Goal: Information Seeking & Learning: Compare options

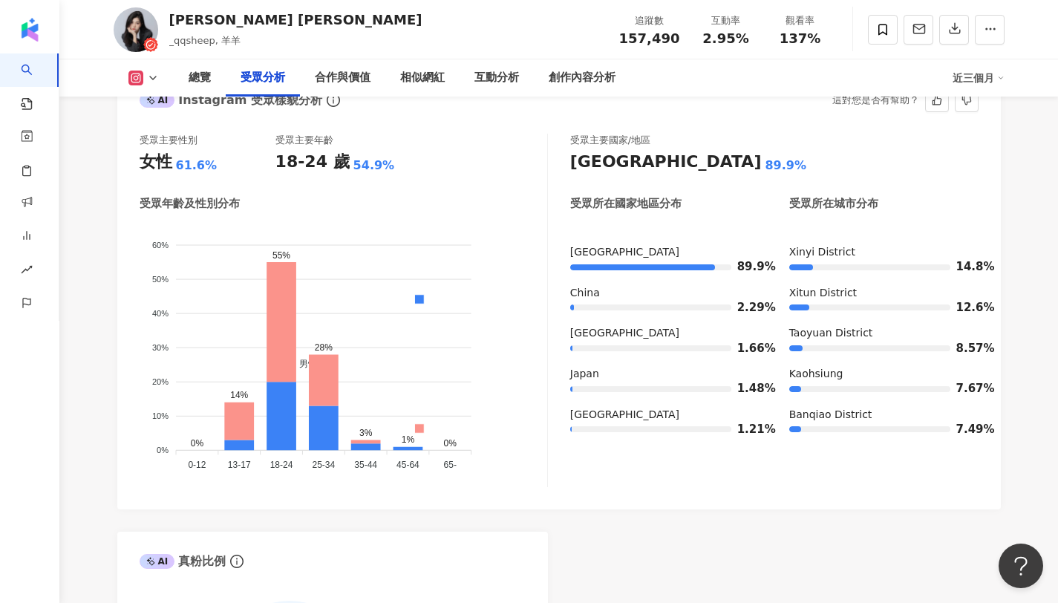
scroll to position [1320, 0]
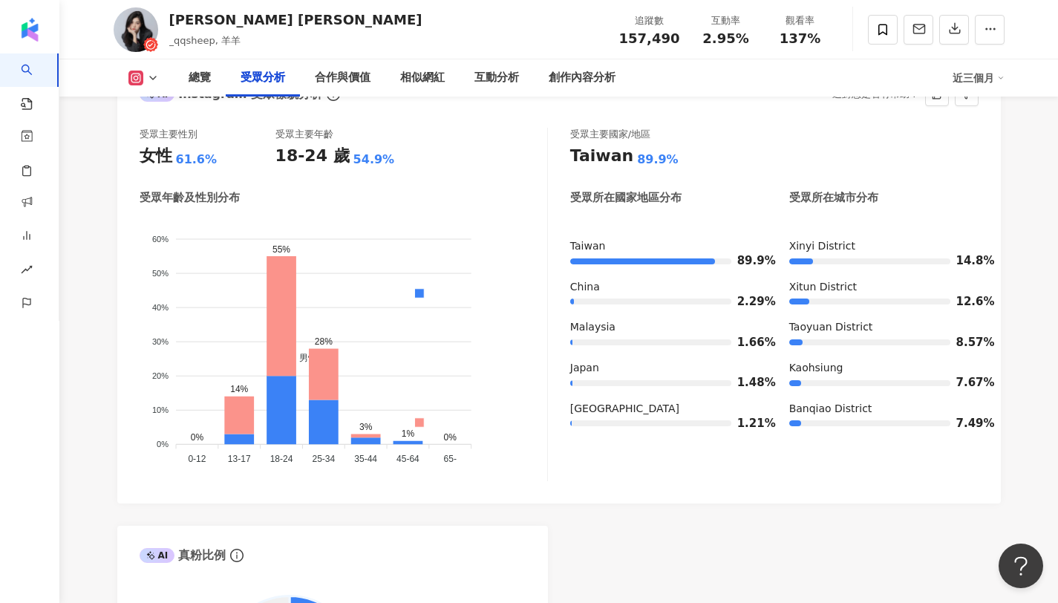
drag, startPoint x: 270, startPoint y: 460, endPoint x: 310, endPoint y: 461, distance: 40.1
click icon "男性 女性 60% 60% 50% 50% 40% 40% 30% 30% 20% 20% 10% 10% 0% 0% 0% 14% 55% 28% 3% 1…"
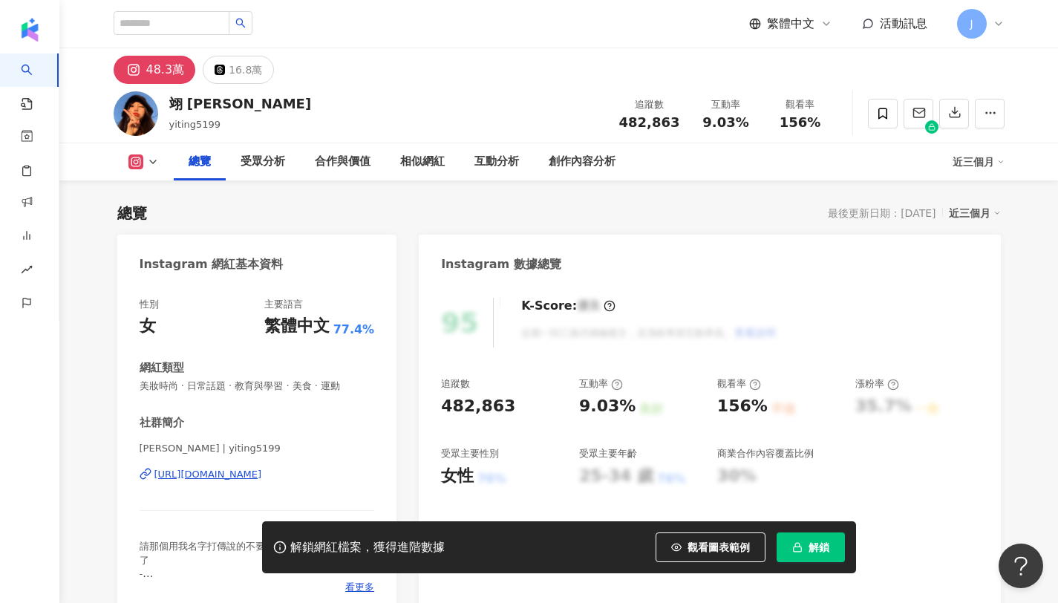
scroll to position [91, 0]
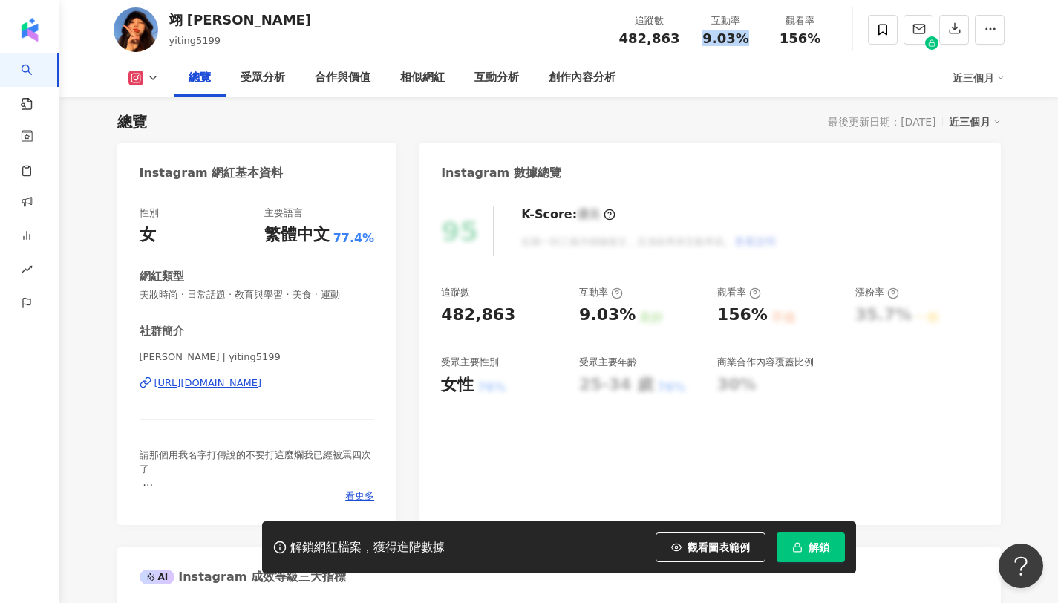
drag, startPoint x: 698, startPoint y: 38, endPoint x: 749, endPoint y: 37, distance: 51.3
click at [749, 37] on div "9.03%" at bounding box center [726, 38] width 56 height 15
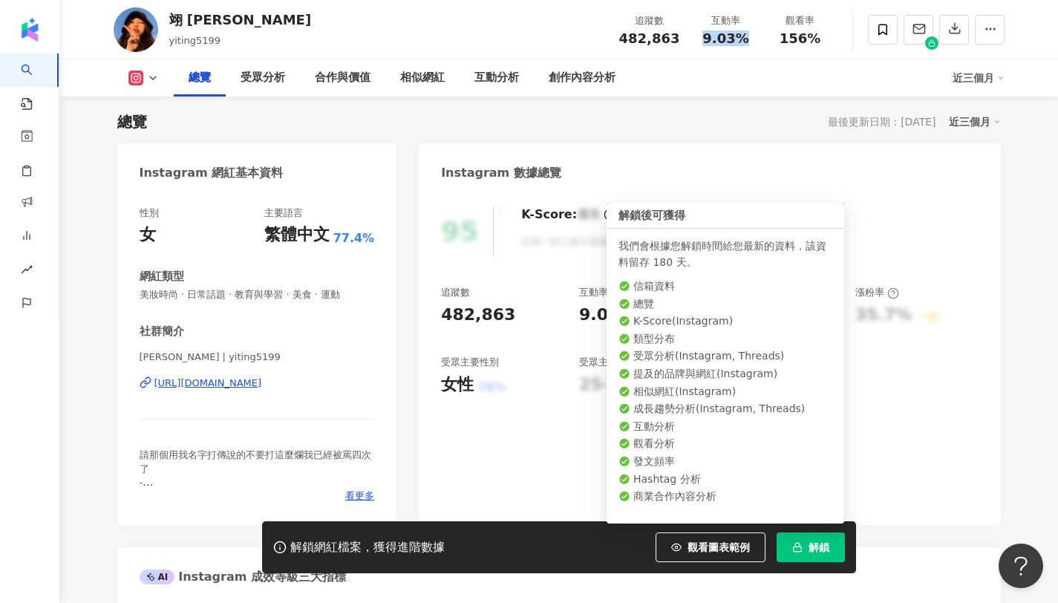
click at [804, 542] on button "解鎖" at bounding box center [811, 548] width 68 height 30
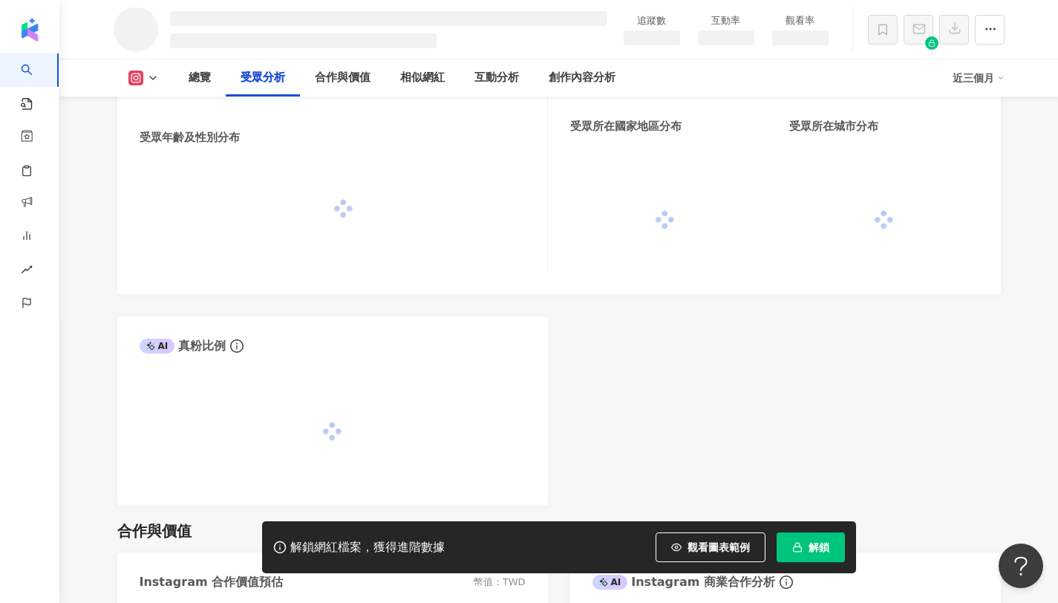
scroll to position [1268, 0]
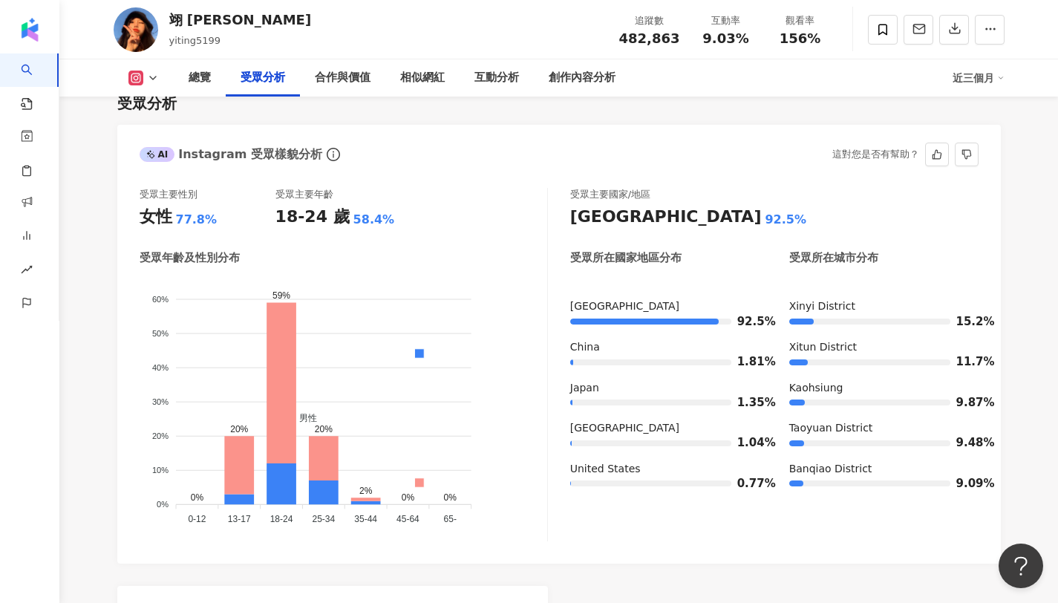
scroll to position [1295, 0]
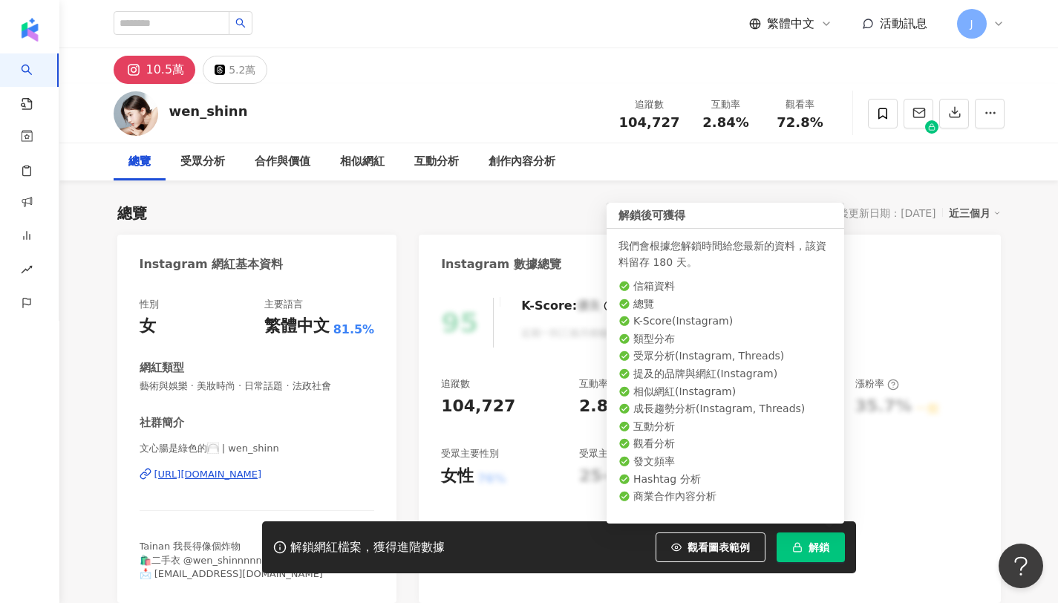
click at [810, 550] on span "解鎖" at bounding box center [819, 547] width 21 height 12
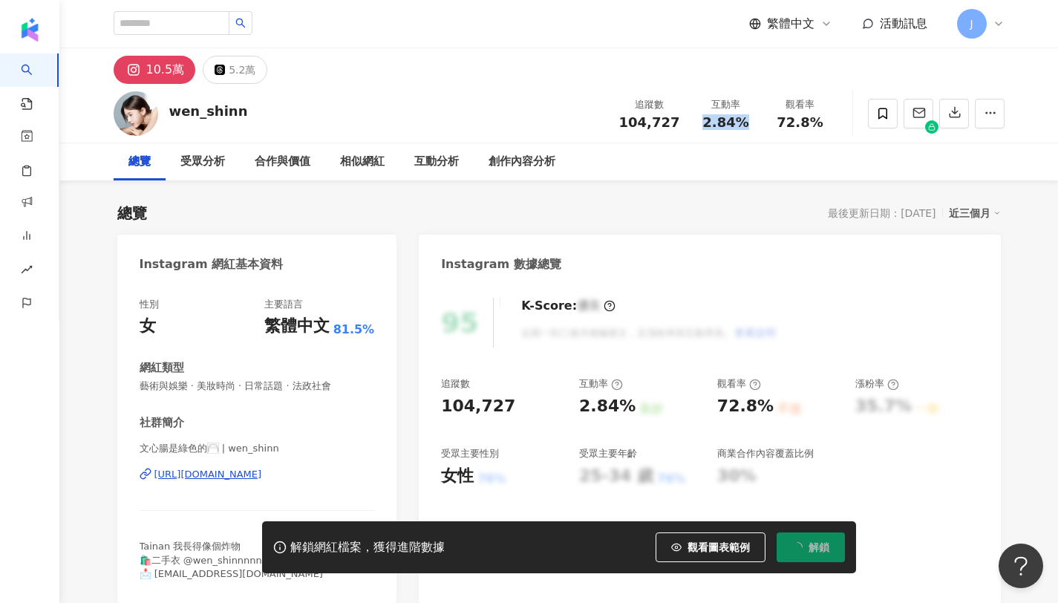
drag, startPoint x: 710, startPoint y: 120, endPoint x: 743, endPoint y: 117, distance: 32.8
click at [743, 117] on span "2.84%" at bounding box center [726, 122] width 46 height 15
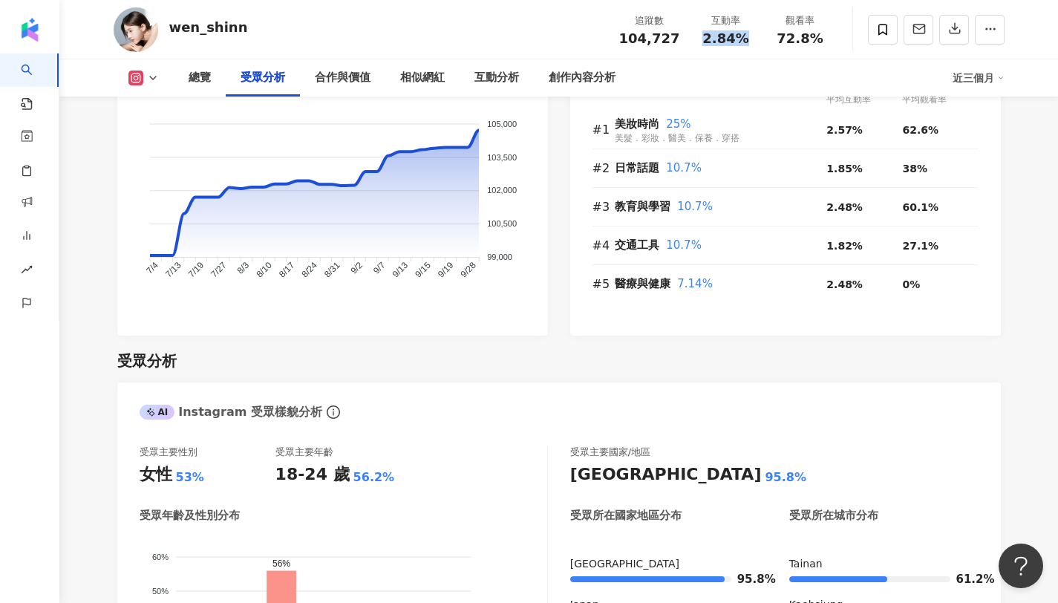
scroll to position [1219, 0]
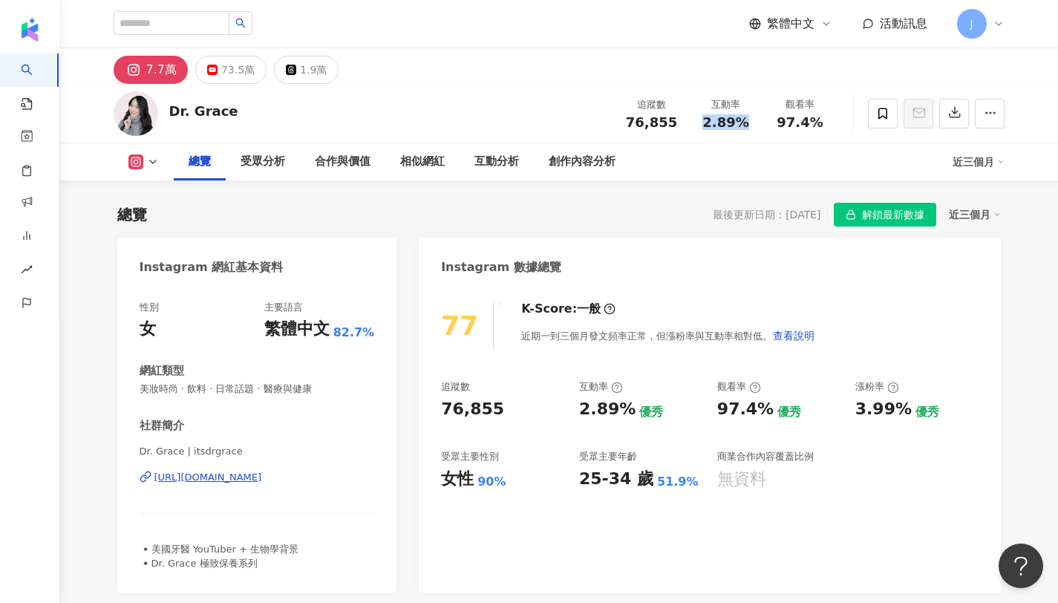
click at [758, 124] on div "互動率 2.89%" at bounding box center [726, 113] width 74 height 32
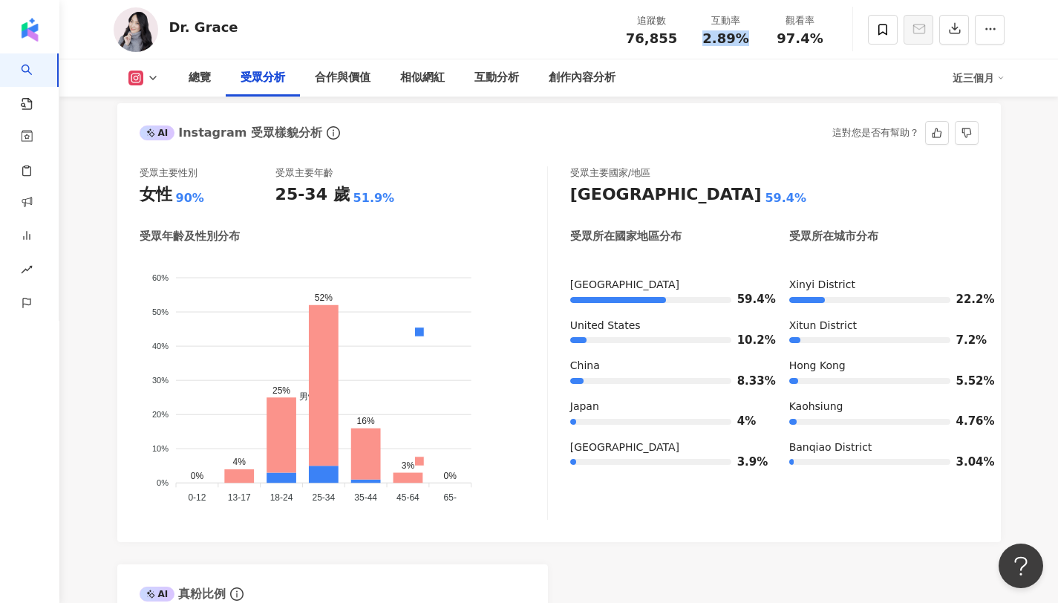
scroll to position [1262, 0]
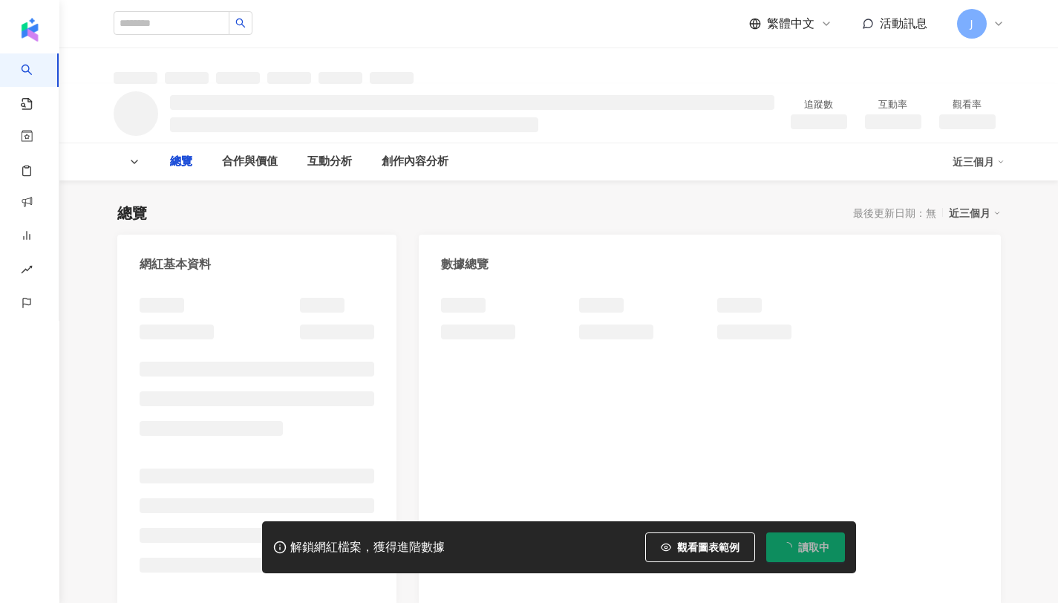
click at [686, 188] on div "總覽 最後更新日期：無 近三個月 網紅基本資料 數據總覽 成長趨勢分析 追蹤趨勢圖表" at bounding box center [559, 518] width 884 height 660
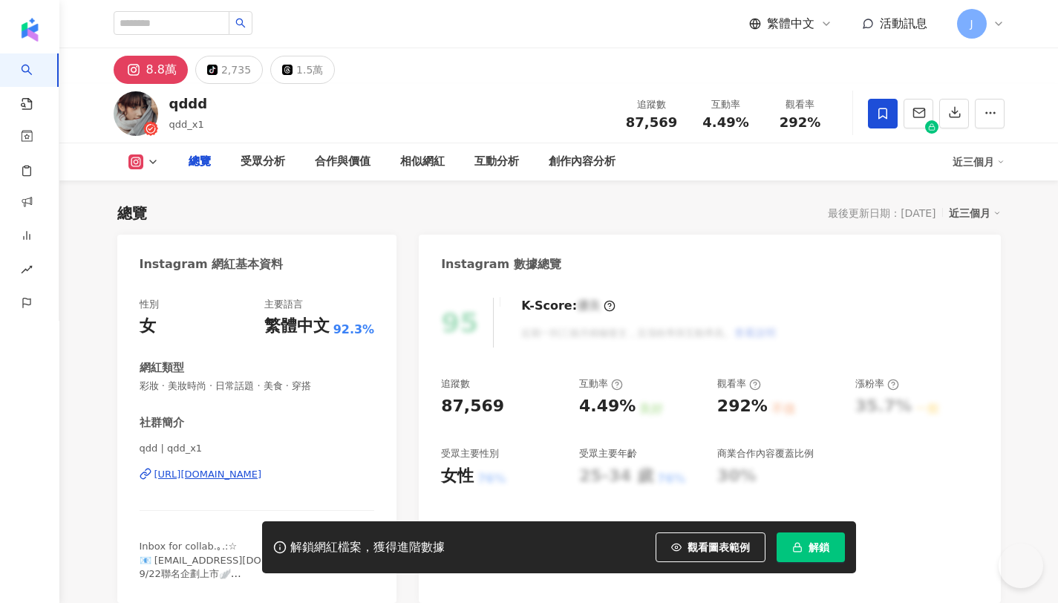
click at [815, 538] on button "解鎖" at bounding box center [811, 548] width 68 height 30
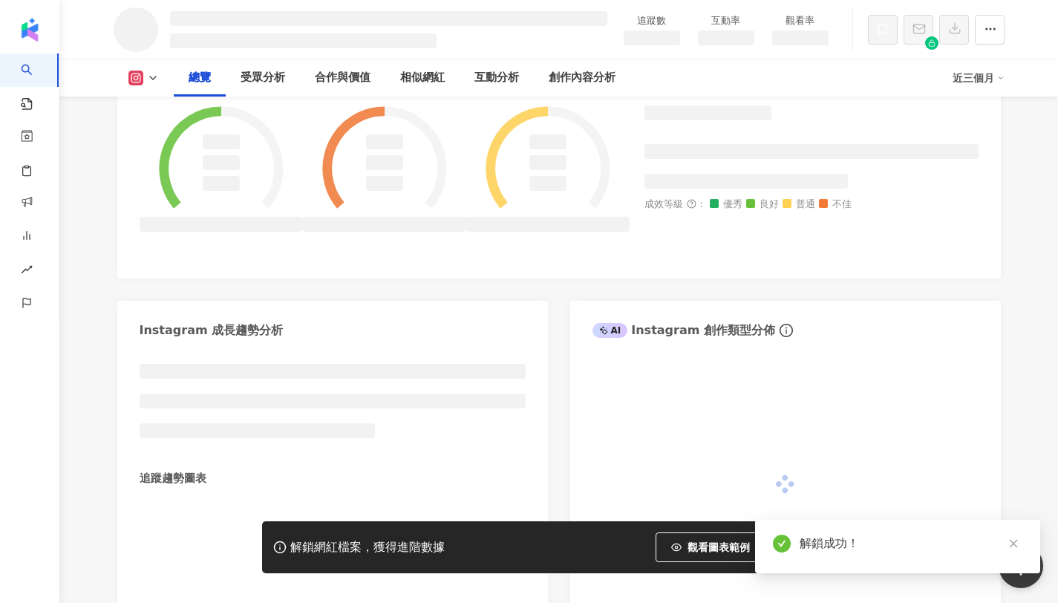
scroll to position [611, 0]
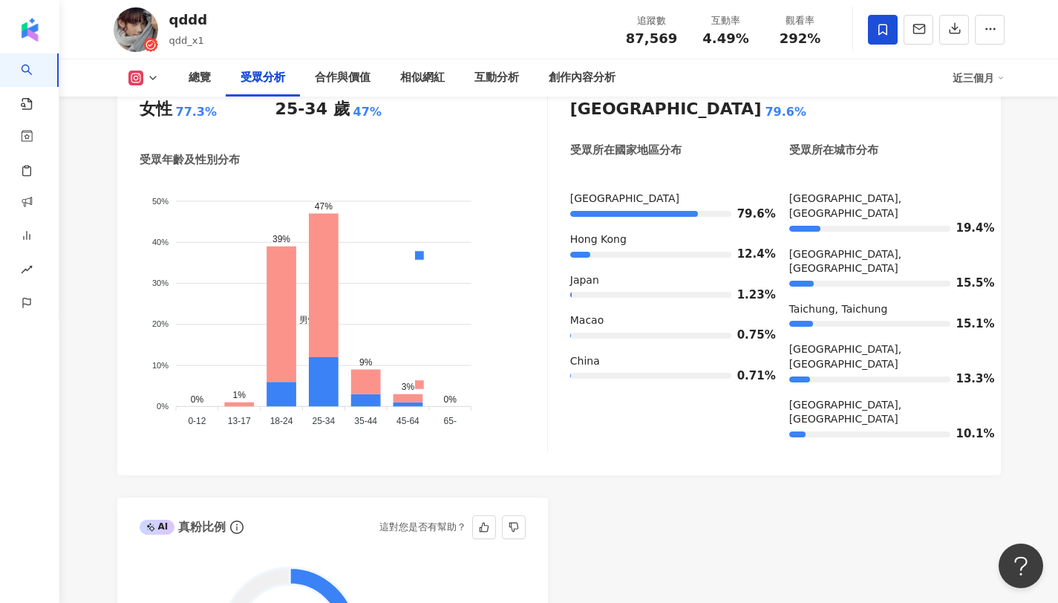
scroll to position [1420, 0]
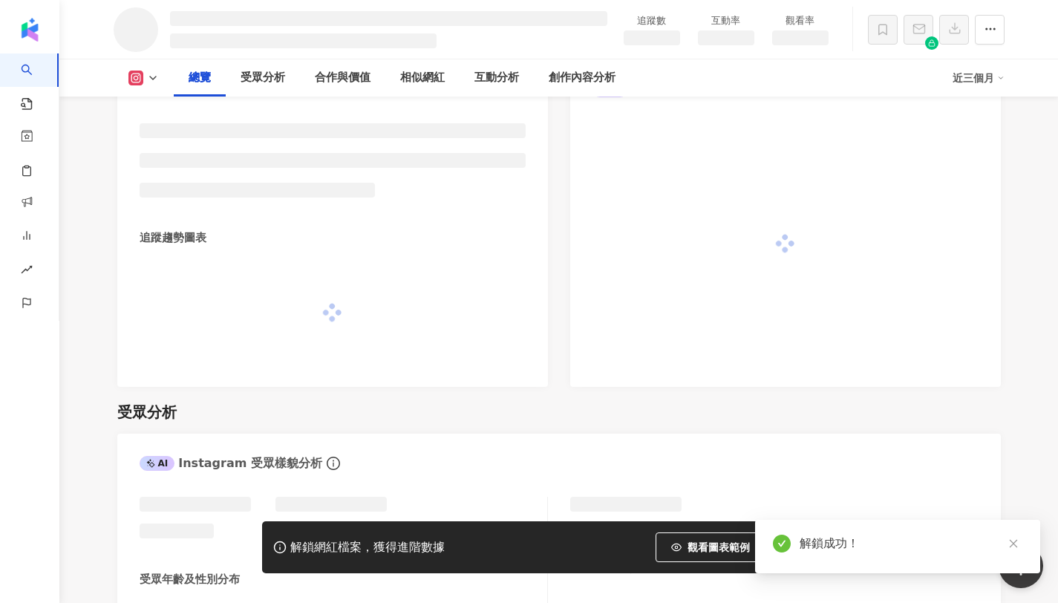
scroll to position [871, 0]
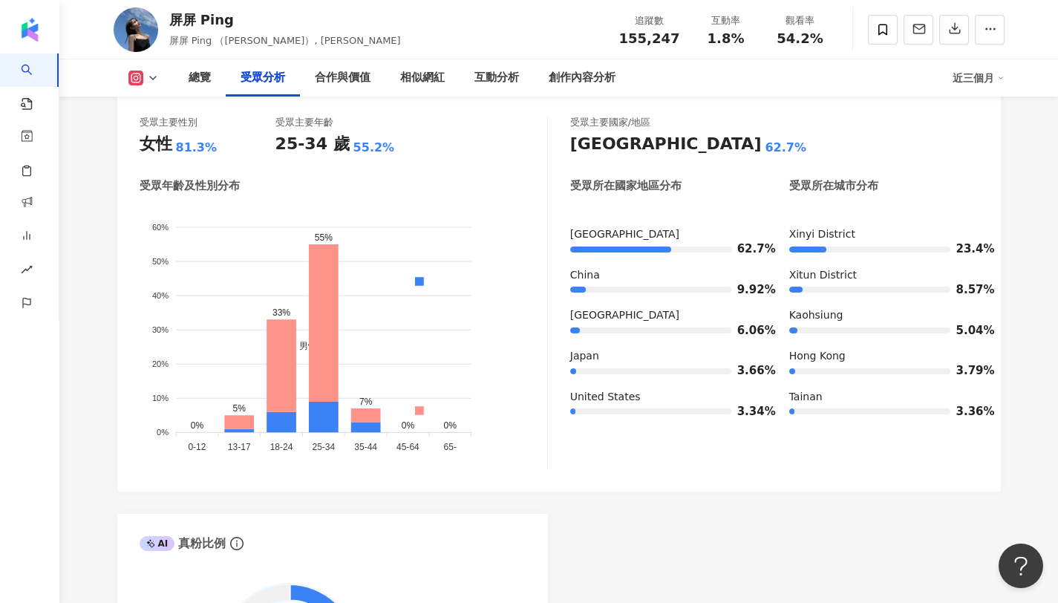
scroll to position [1280, 0]
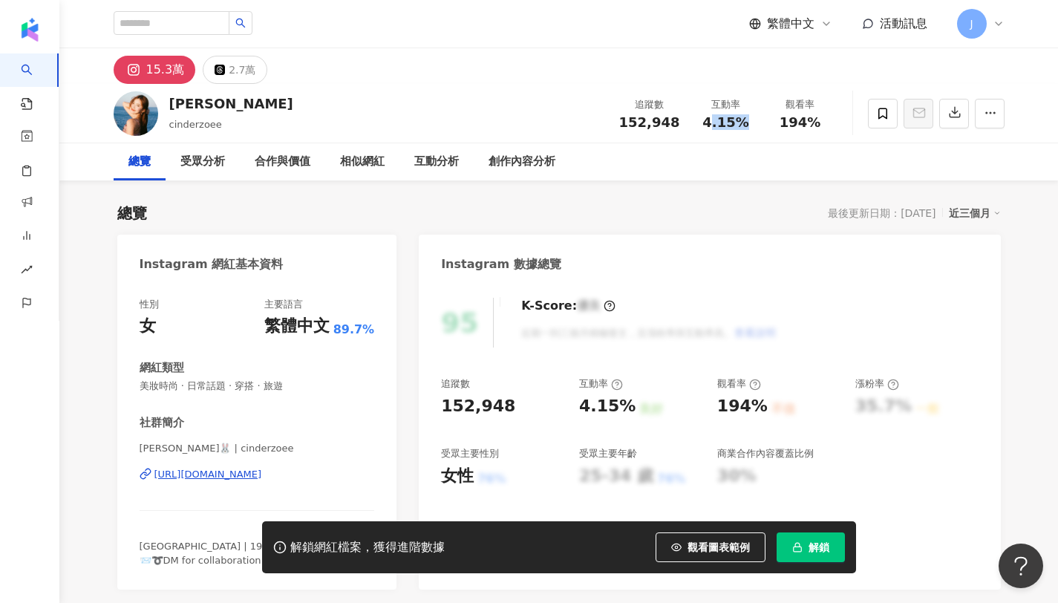
click at [713, 119] on div "互動率 4.15%" at bounding box center [726, 113] width 74 height 32
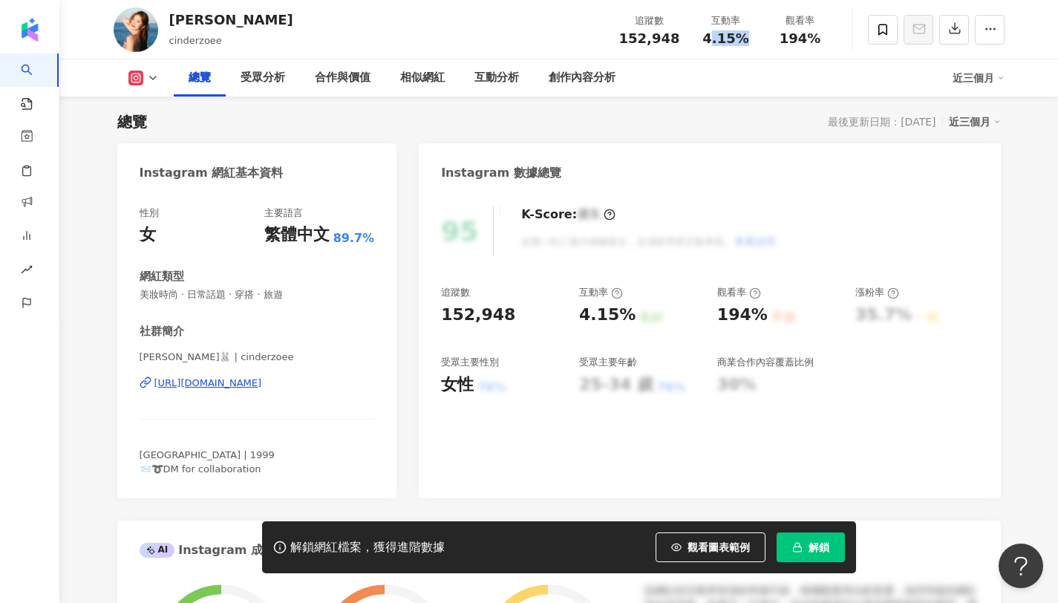
click at [739, 51] on div "追蹤數 152,948 互動率 4.15% 觀看率 194%" at bounding box center [724, 29] width 227 height 44
drag, startPoint x: 749, startPoint y: 39, endPoint x: 702, endPoint y: 42, distance: 46.9
click at [702, 42] on div "4.15%" at bounding box center [726, 38] width 56 height 15
copy span "4.15%"
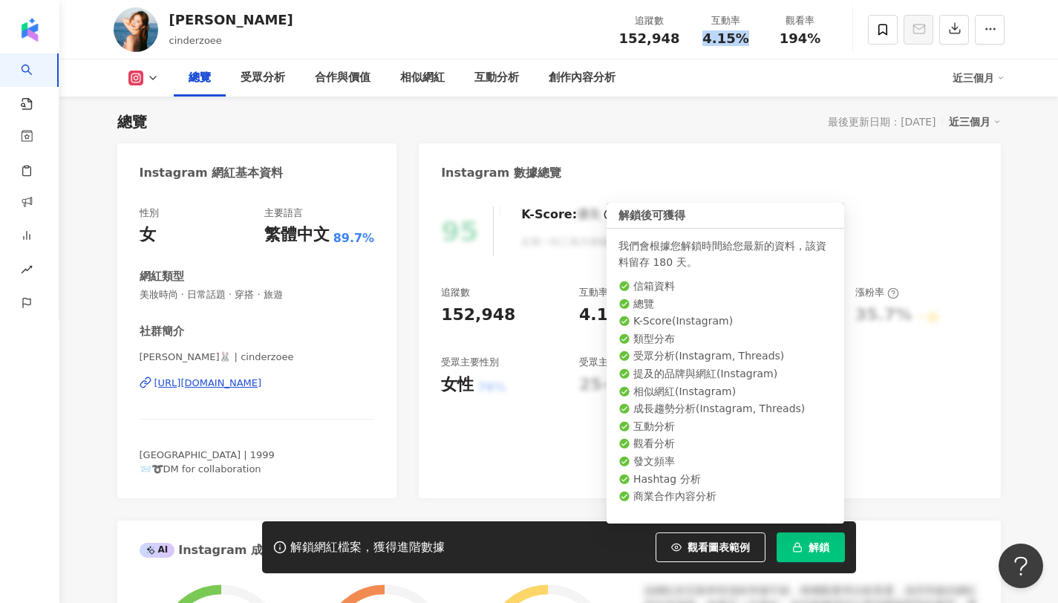
click at [809, 545] on span "解鎖" at bounding box center [819, 547] width 21 height 12
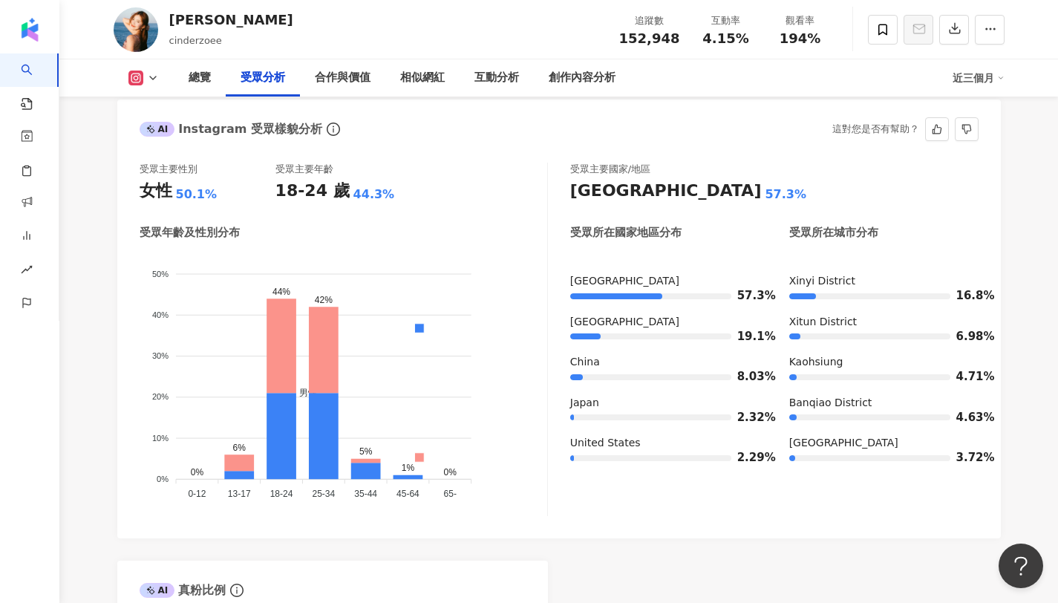
scroll to position [1290, 0]
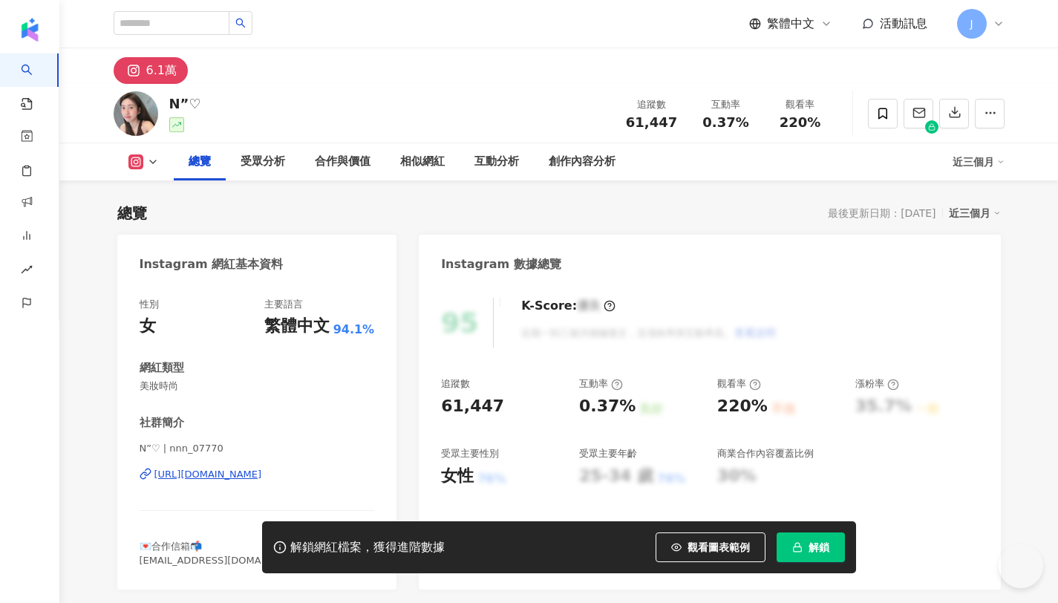
click at [813, 544] on span "解鎖" at bounding box center [819, 547] width 21 height 12
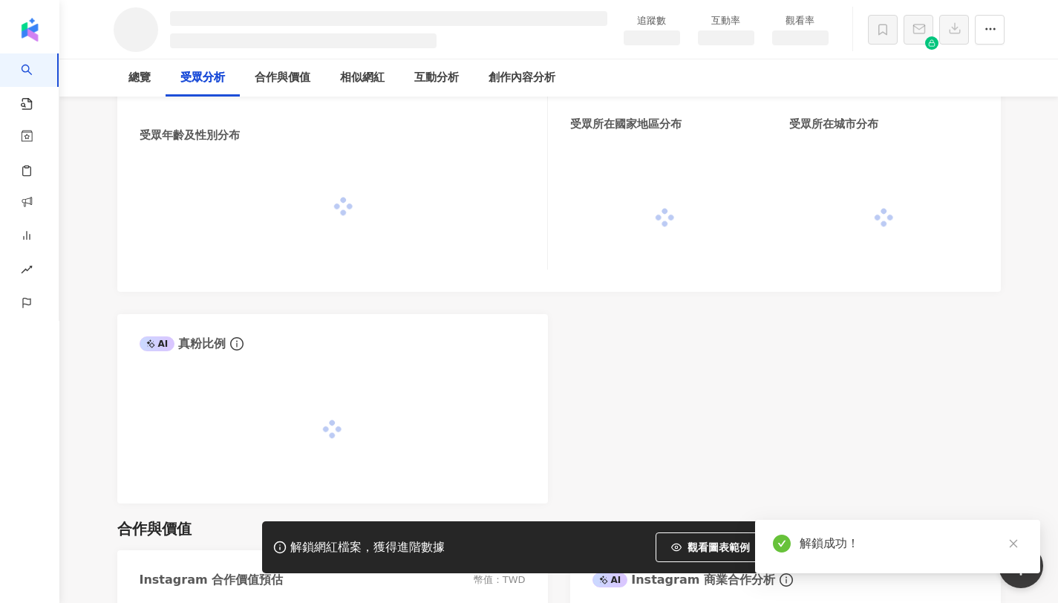
scroll to position [1355, 0]
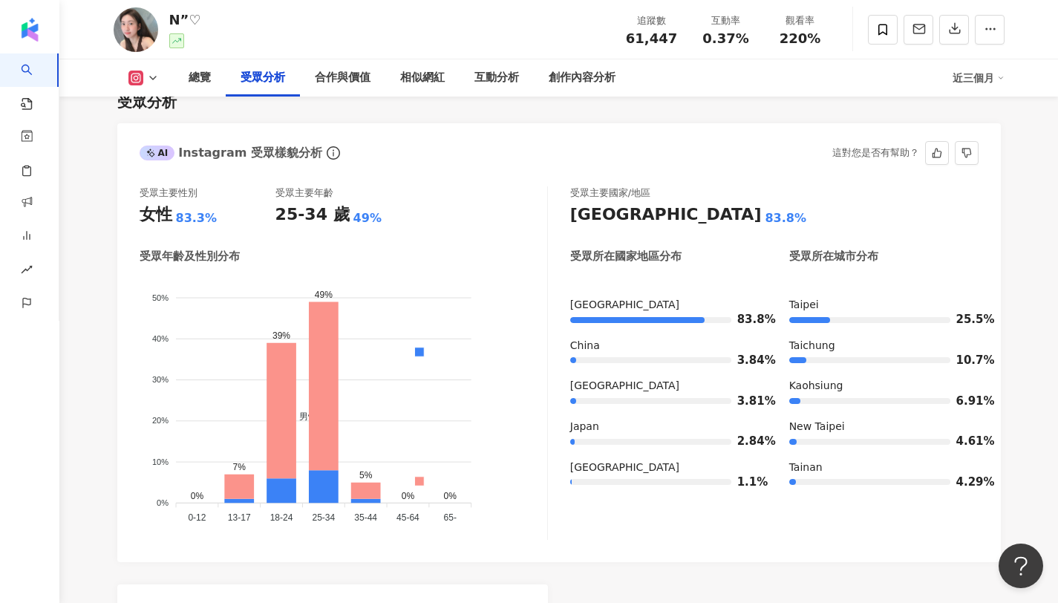
scroll to position [1260, 0]
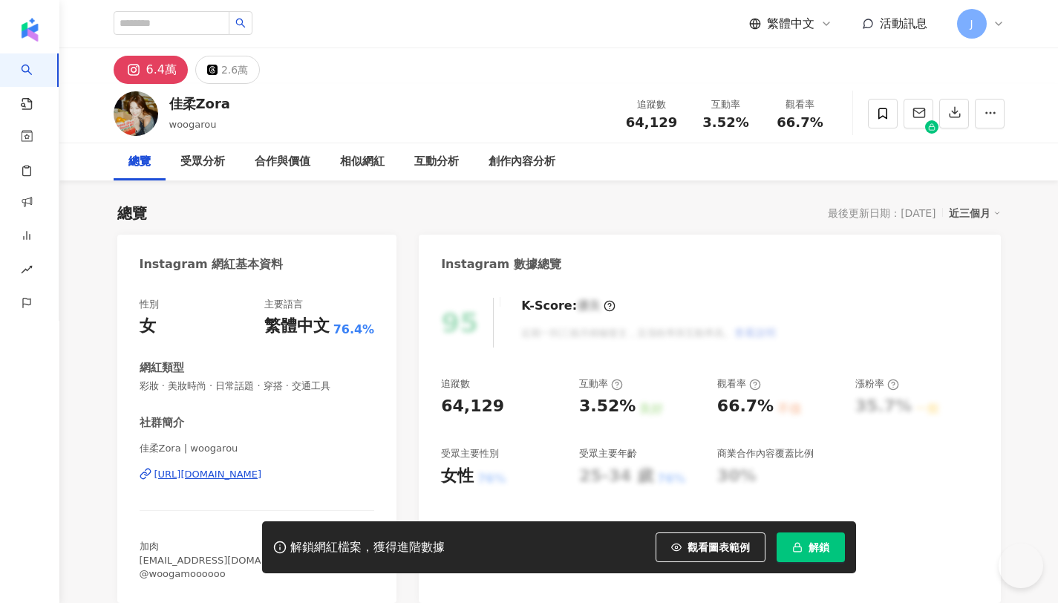
scroll to position [91, 0]
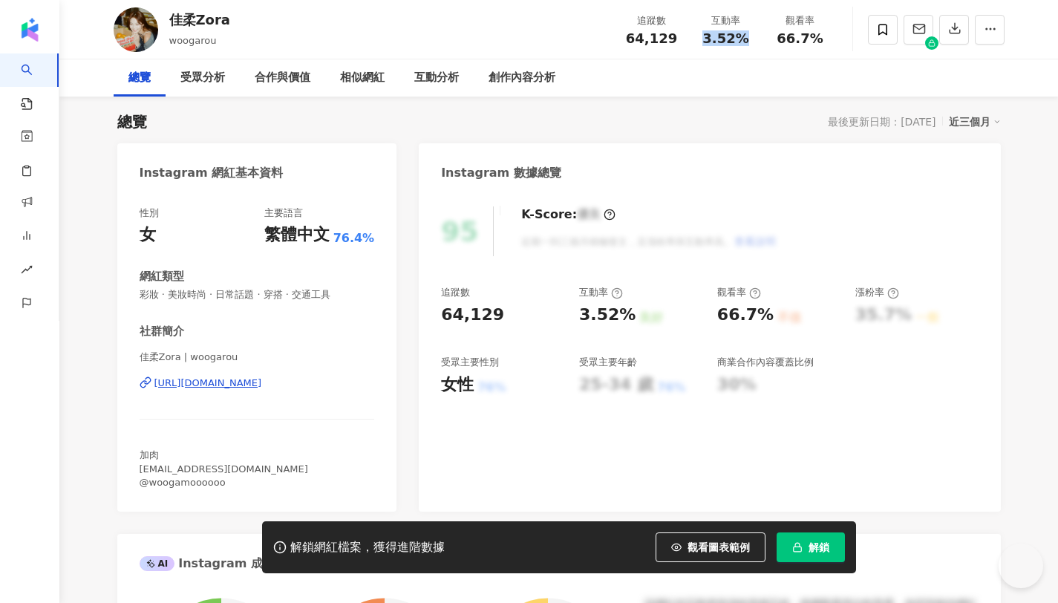
click at [756, 39] on div "互動率 3.52%" at bounding box center [726, 29] width 74 height 32
click at [818, 546] on span "解鎖" at bounding box center [819, 547] width 21 height 12
click at [806, 544] on button "解鎖" at bounding box center [811, 548] width 68 height 30
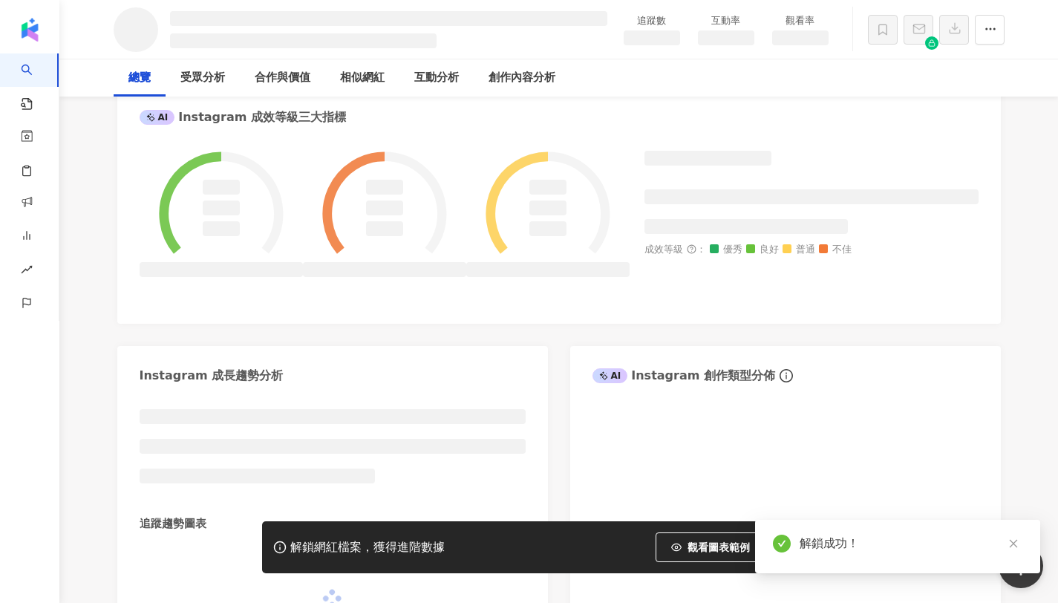
scroll to position [835, 0]
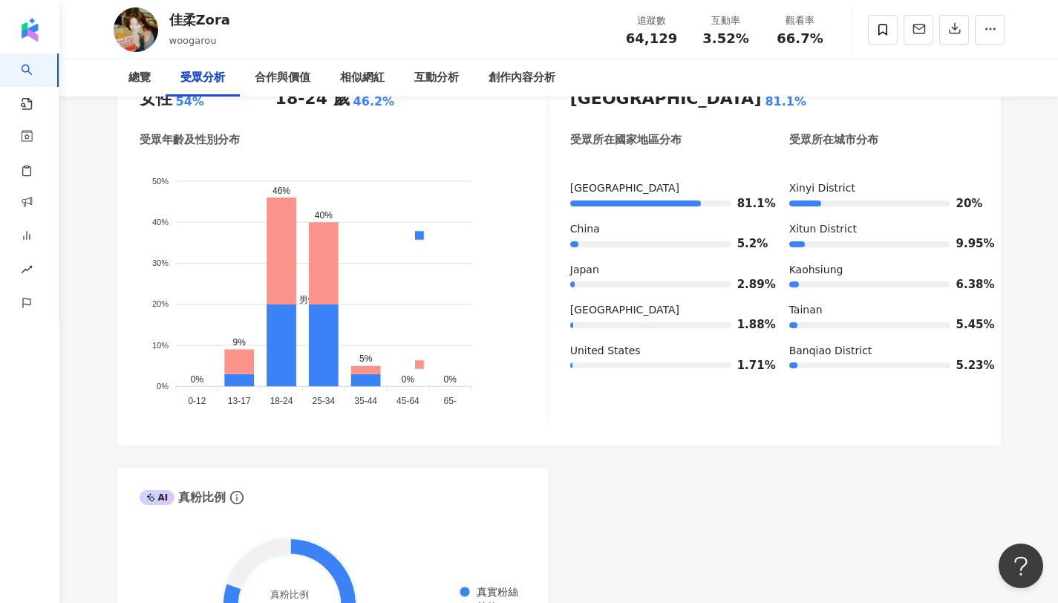
scroll to position [1373, 0]
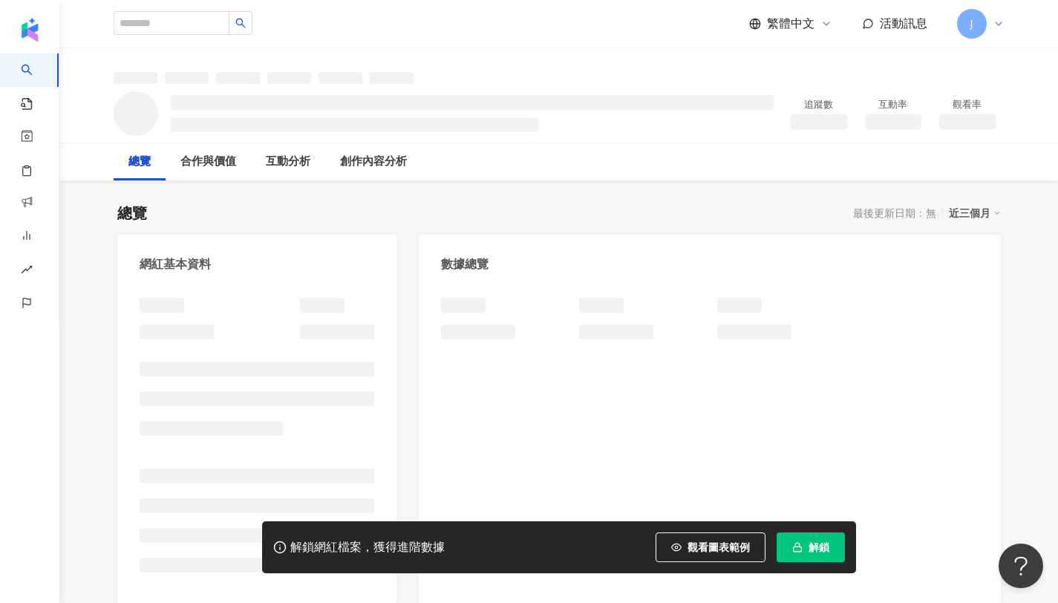
click at [801, 553] on button "解鎖" at bounding box center [811, 548] width 68 height 30
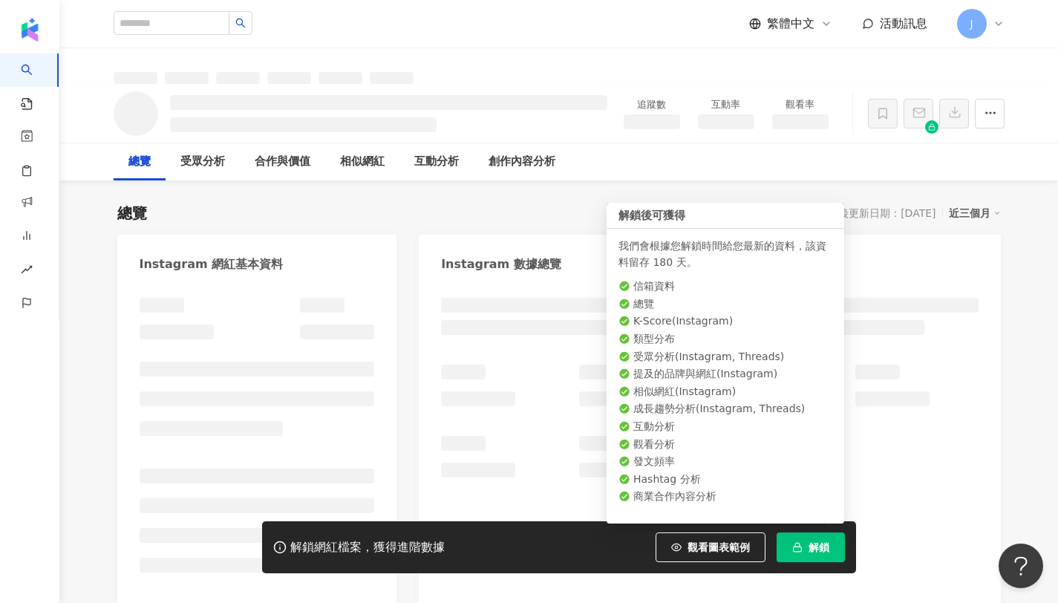
scroll to position [91, 0]
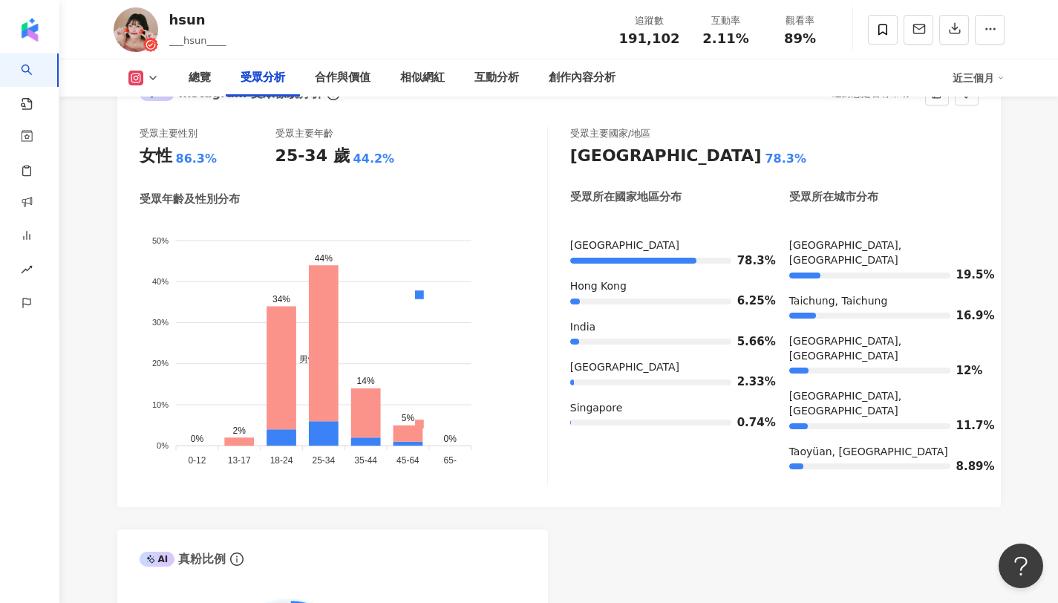
scroll to position [1333, 0]
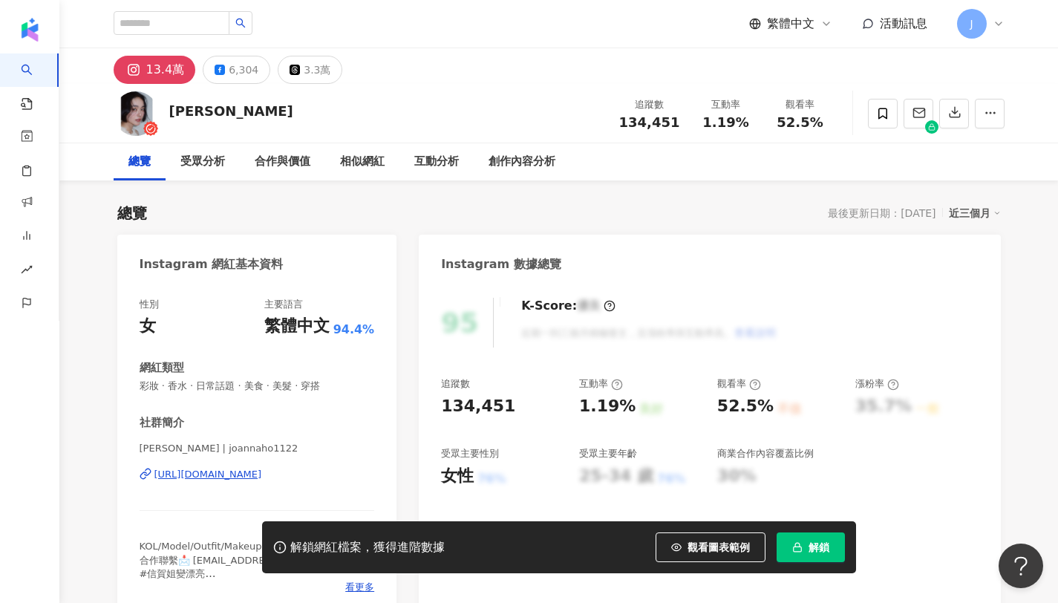
scroll to position [91, 0]
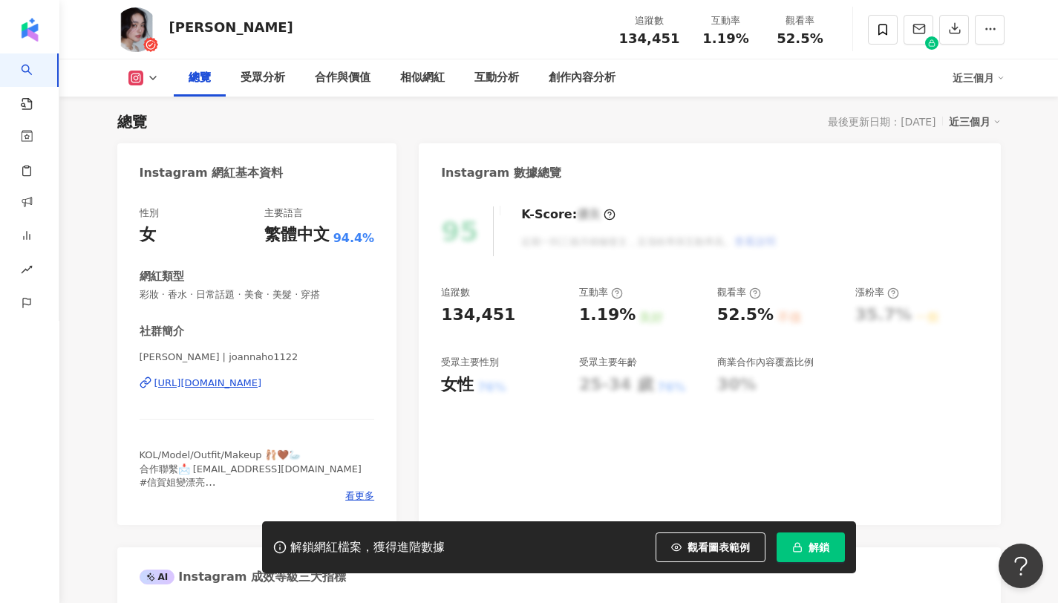
click at [814, 563] on div "解鎖網紅檔案，獲得進階數據 觀看圖表範例 解鎖" at bounding box center [559, 547] width 594 height 52
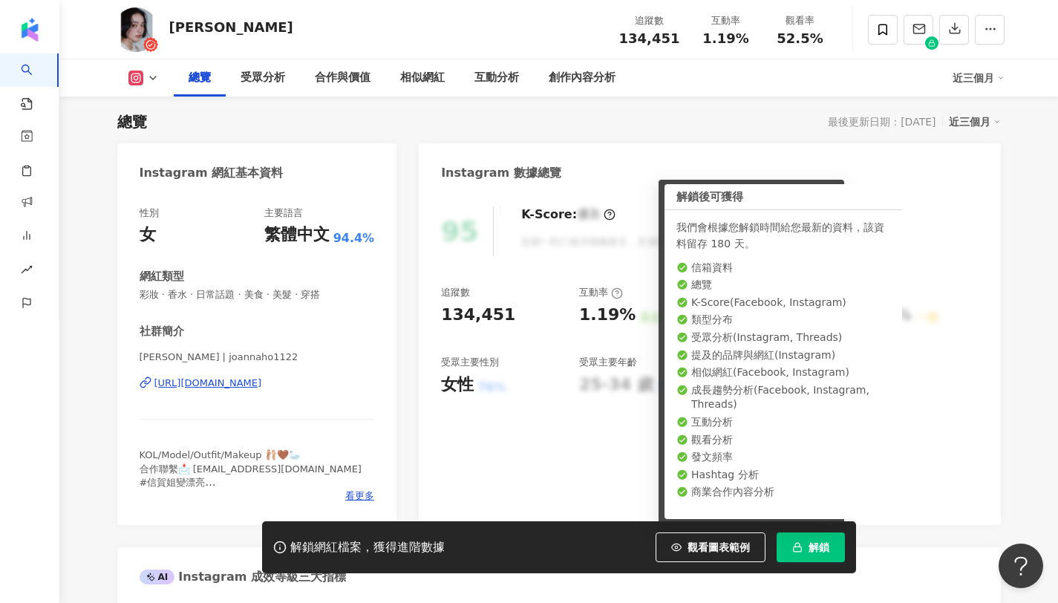
drag, startPoint x: 697, startPoint y: 39, endPoint x: 763, endPoint y: 41, distance: 66.1
click at [762, 43] on div "互動率 1.19%" at bounding box center [726, 29] width 74 height 32
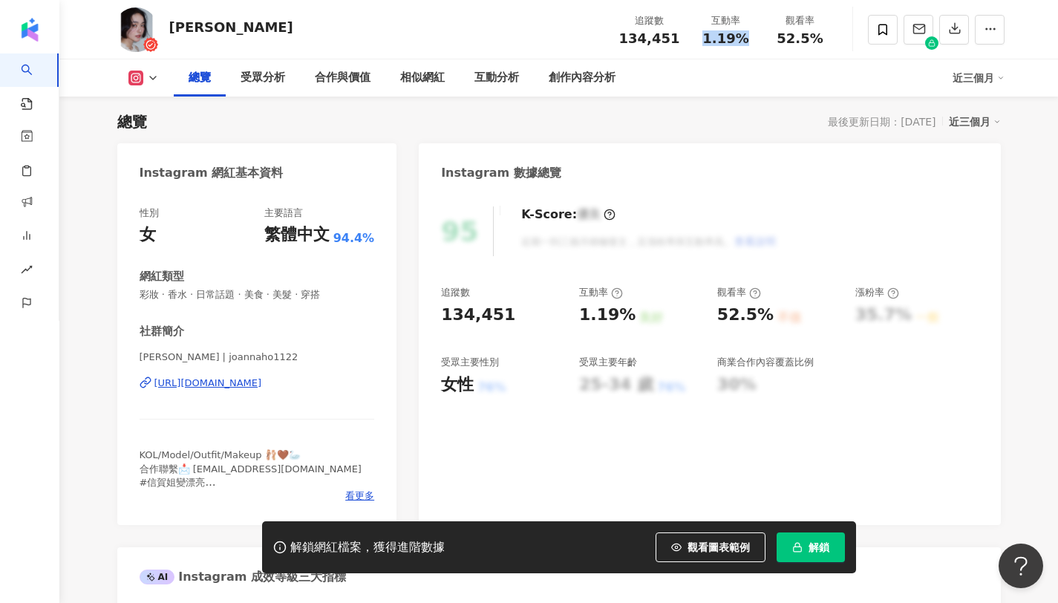
copy span "1.19%"
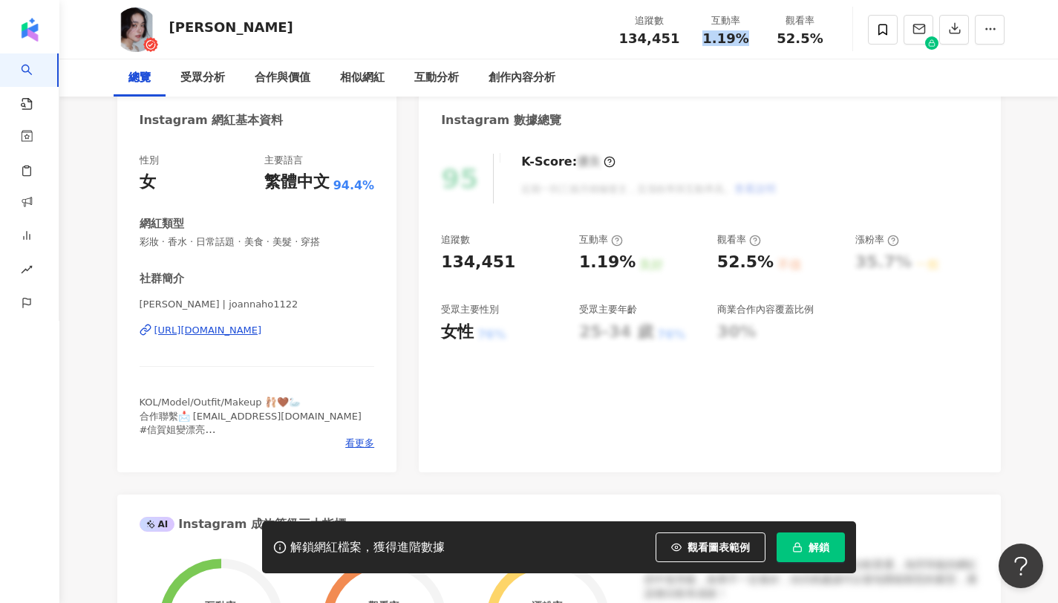
scroll to position [0, 0]
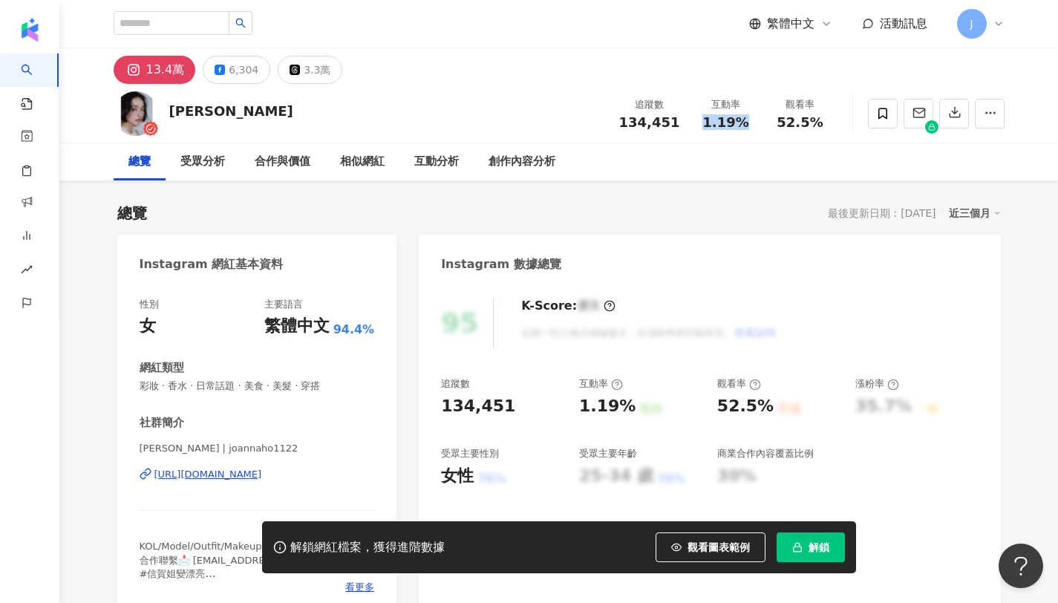
click at [825, 544] on span "解鎖" at bounding box center [819, 547] width 21 height 12
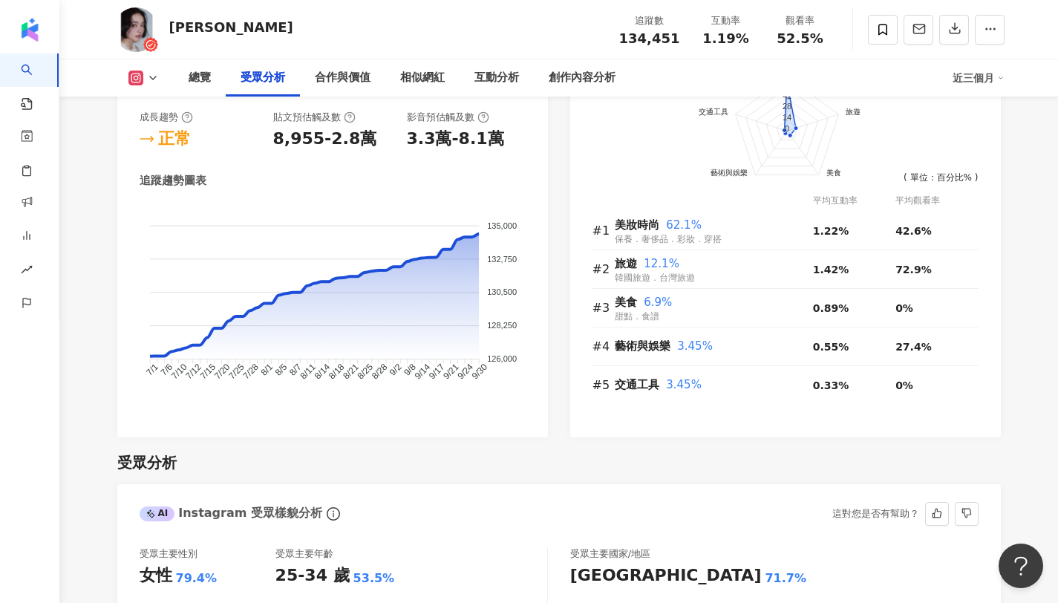
scroll to position [1315, 0]
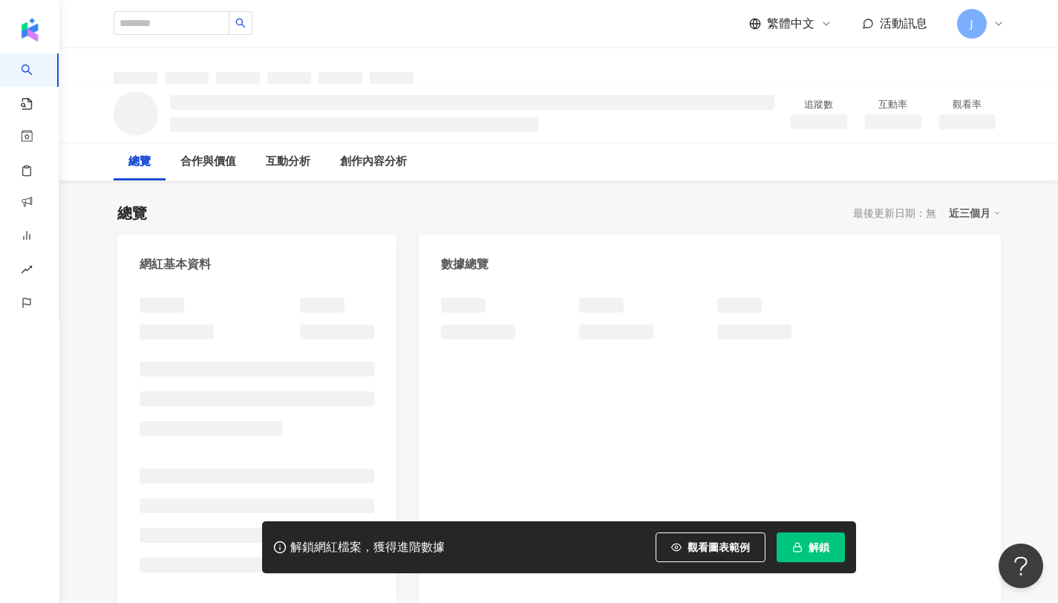
click at [805, 554] on button "解鎖" at bounding box center [811, 548] width 68 height 30
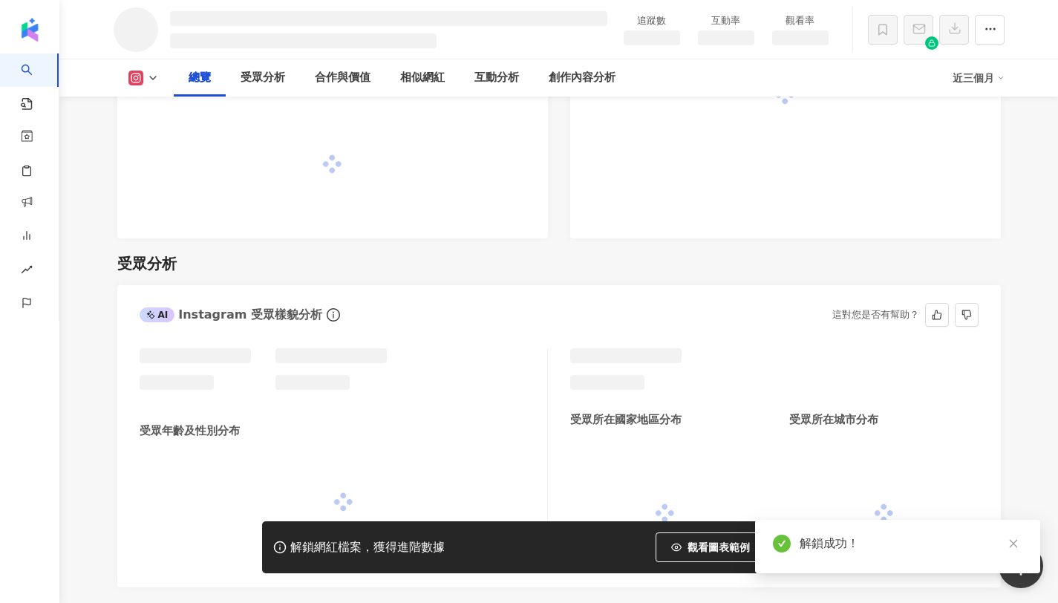
scroll to position [1012, 0]
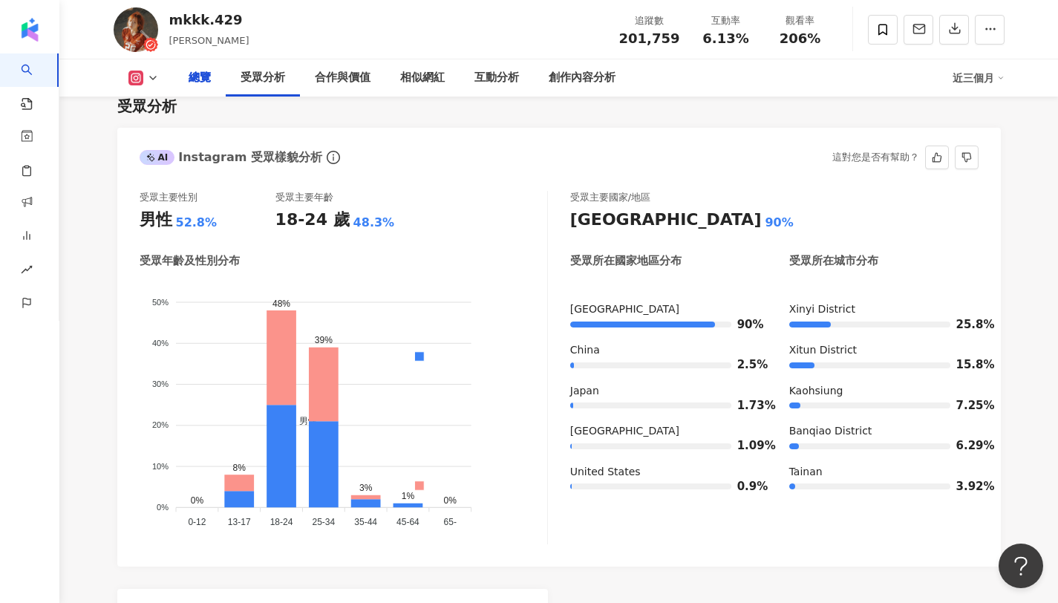
scroll to position [91, 0]
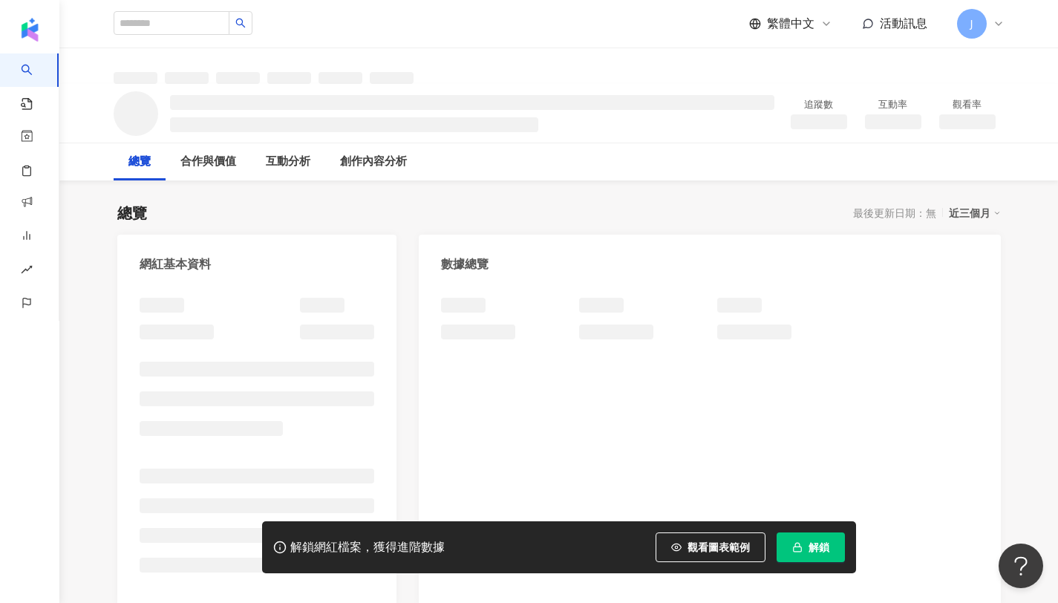
click at [797, 551] on icon "button" at bounding box center [797, 547] width 10 height 10
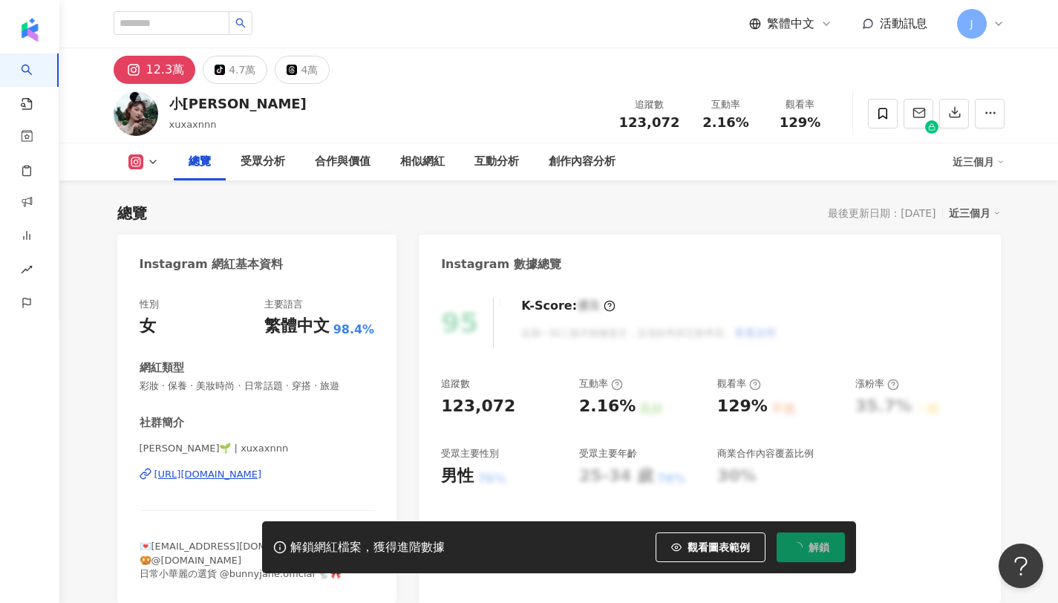
click at [748, 115] on div "2.16%" at bounding box center [726, 122] width 56 height 15
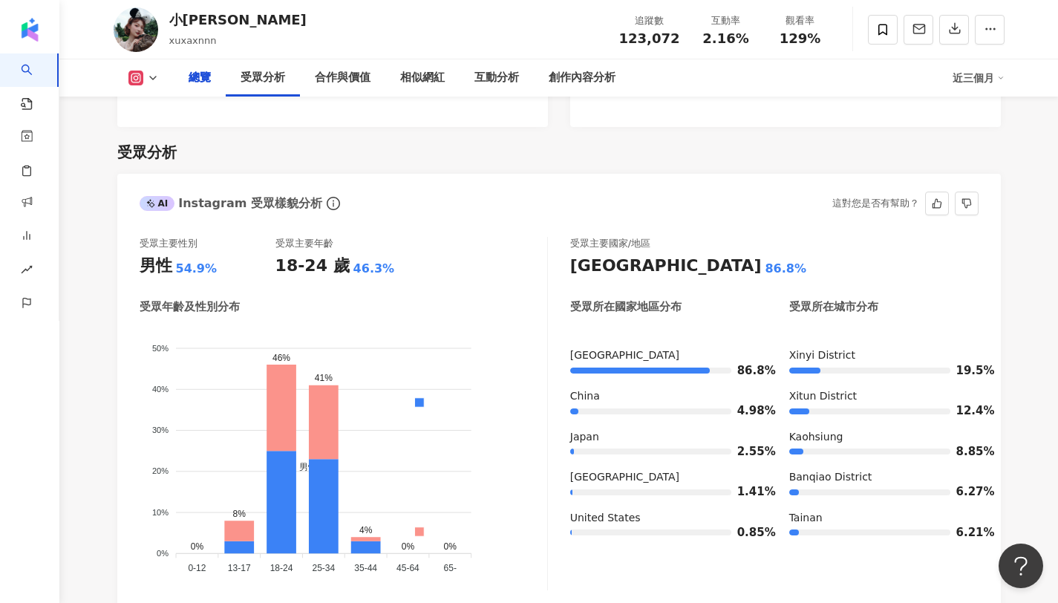
scroll to position [1213, 0]
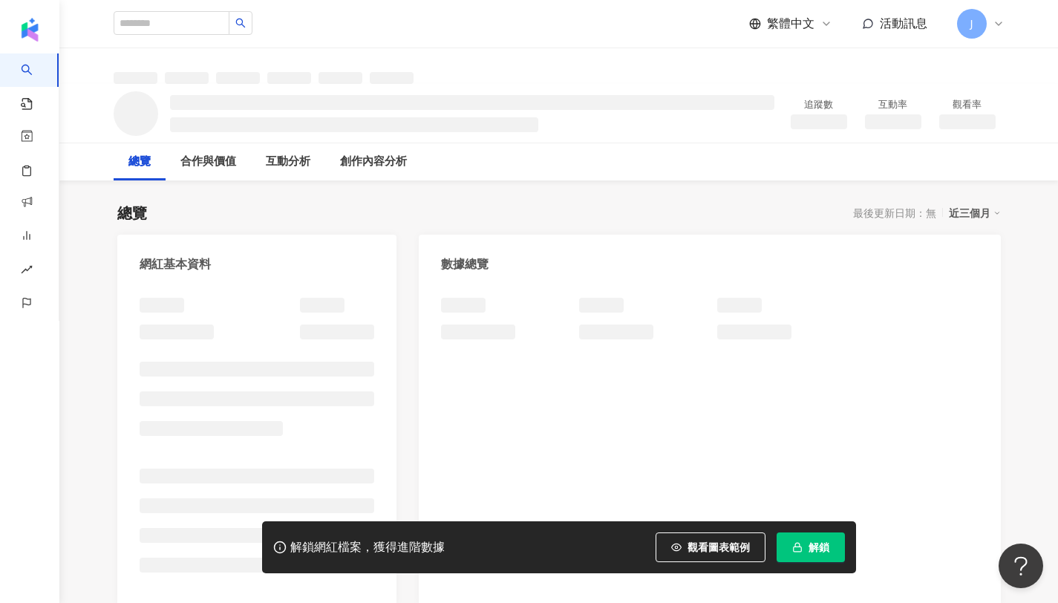
click at [822, 548] on span "解鎖" at bounding box center [819, 547] width 21 height 12
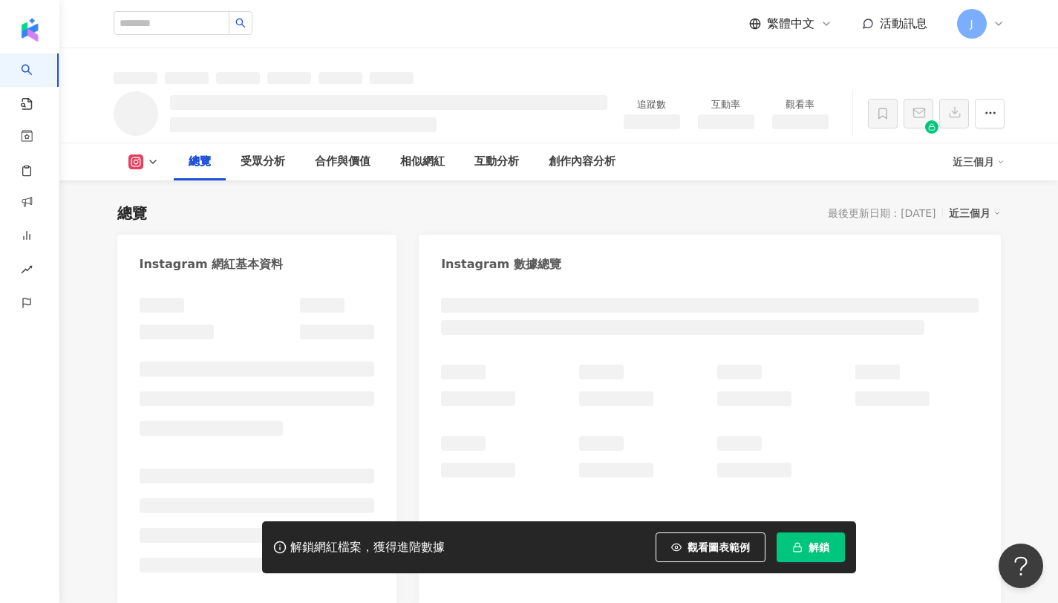
scroll to position [91, 0]
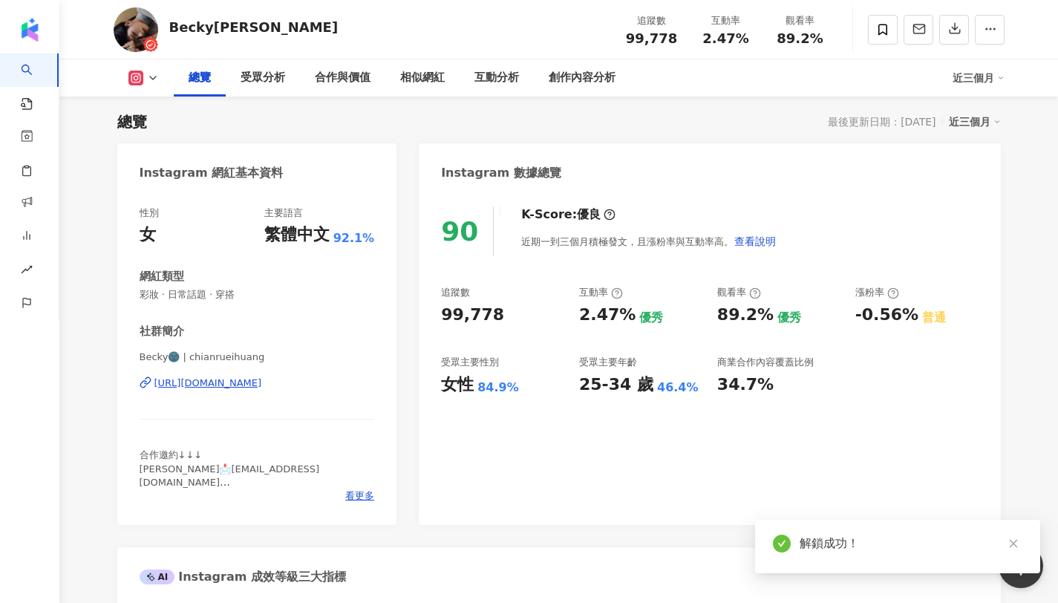
scroll to position [1328, 0]
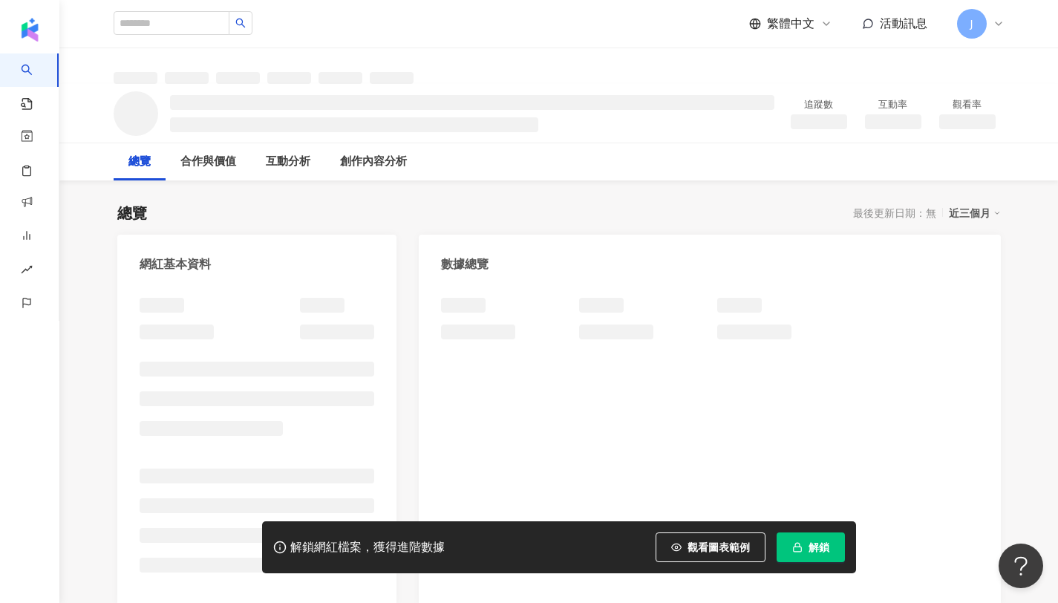
click at [799, 558] on button "解鎖" at bounding box center [811, 548] width 68 height 30
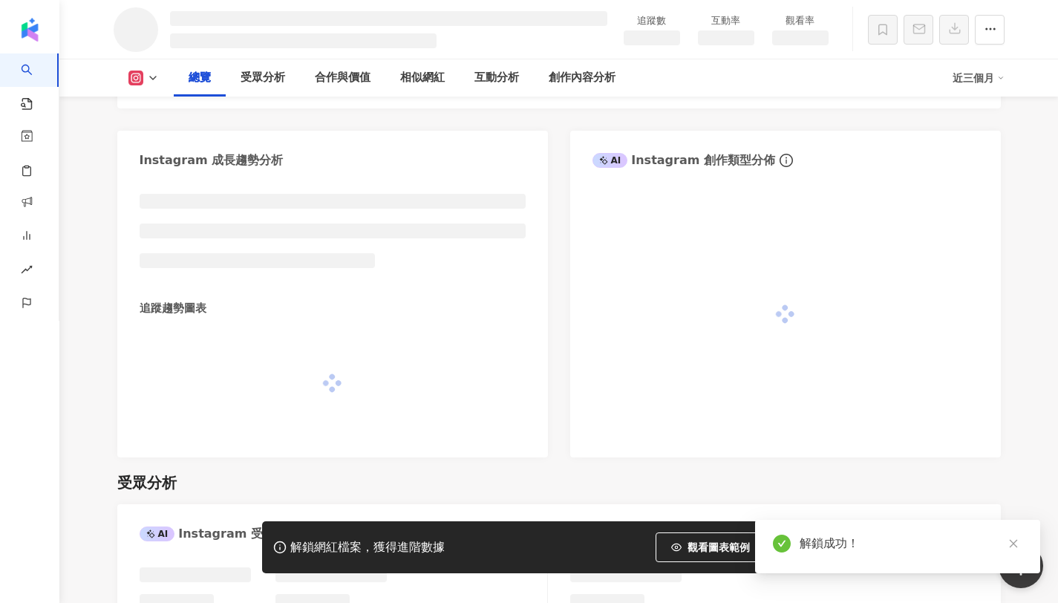
scroll to position [989, 0]
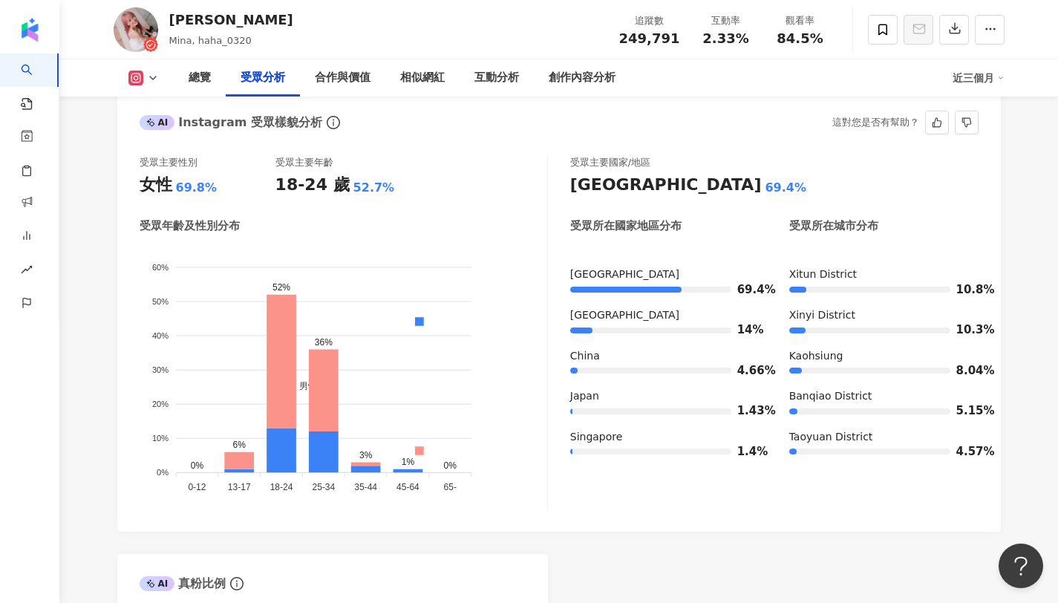
scroll to position [1289, 0]
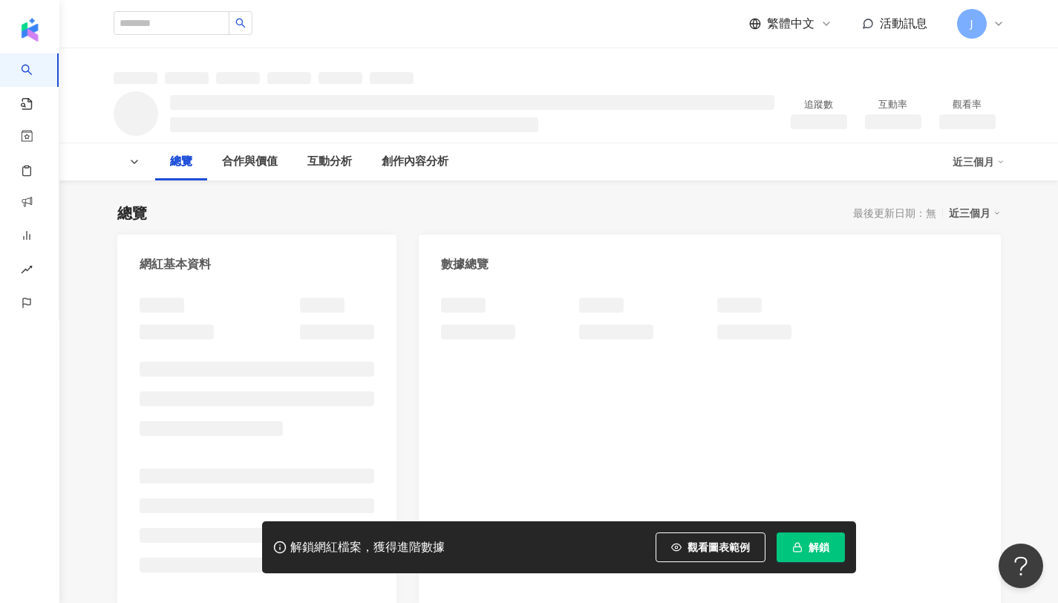
click at [810, 544] on span "解鎖" at bounding box center [819, 547] width 21 height 12
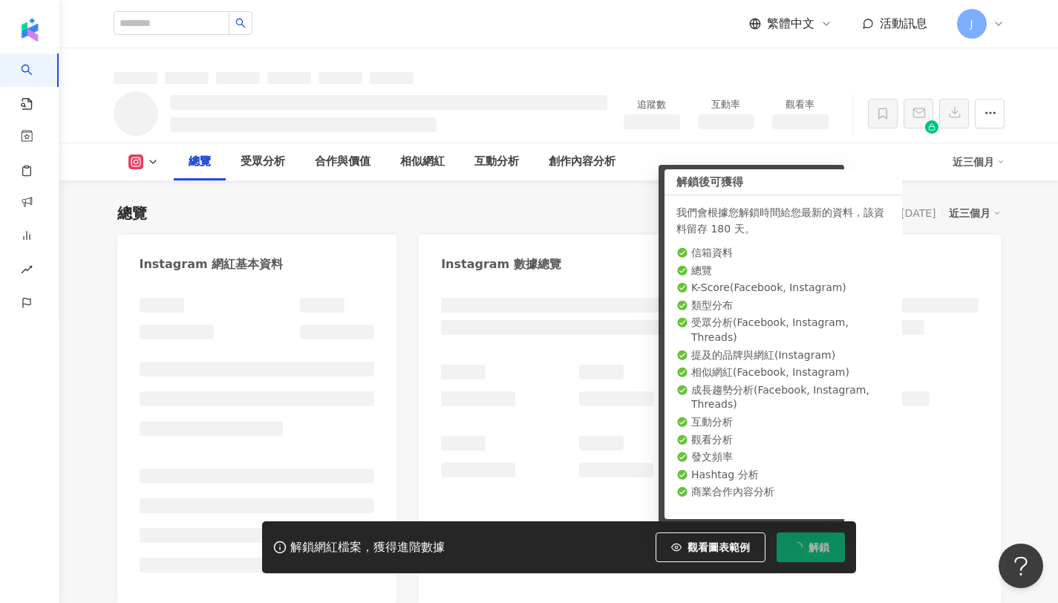
scroll to position [91, 0]
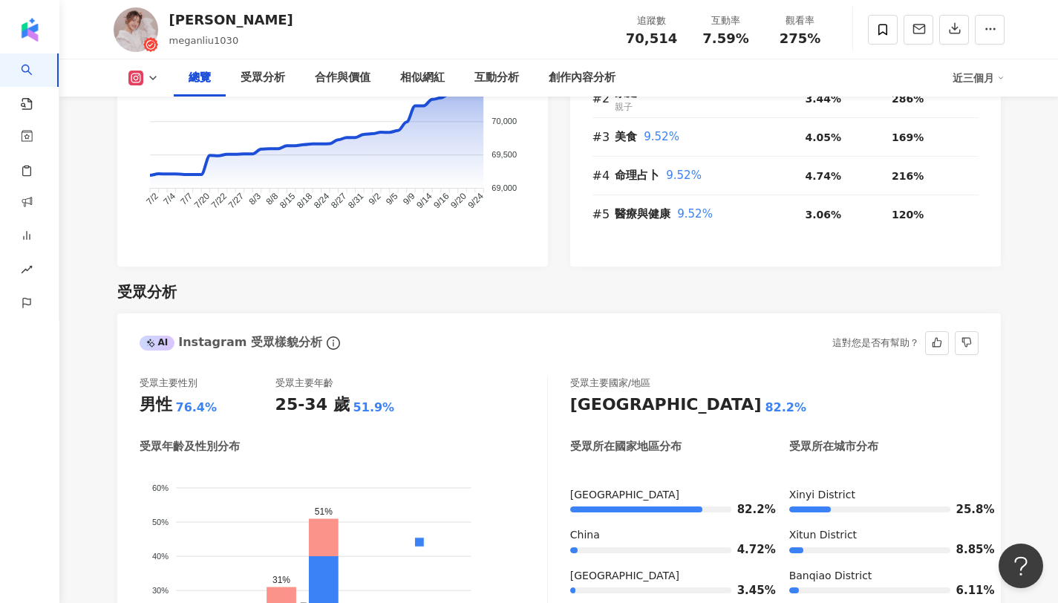
scroll to position [1141, 0]
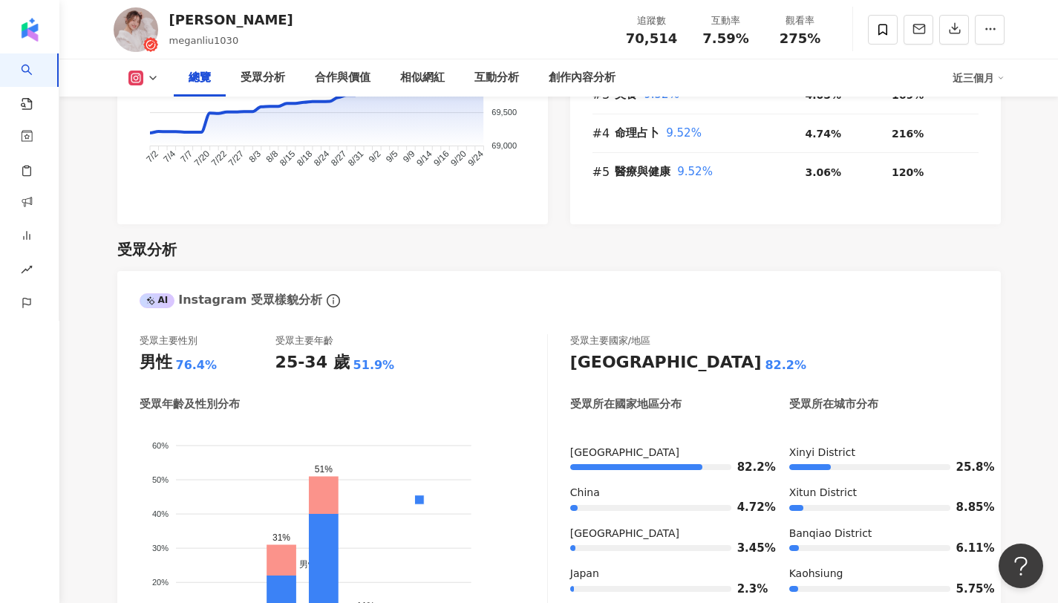
click at [559, 256] on div "受眾分析" at bounding box center [559, 249] width 884 height 21
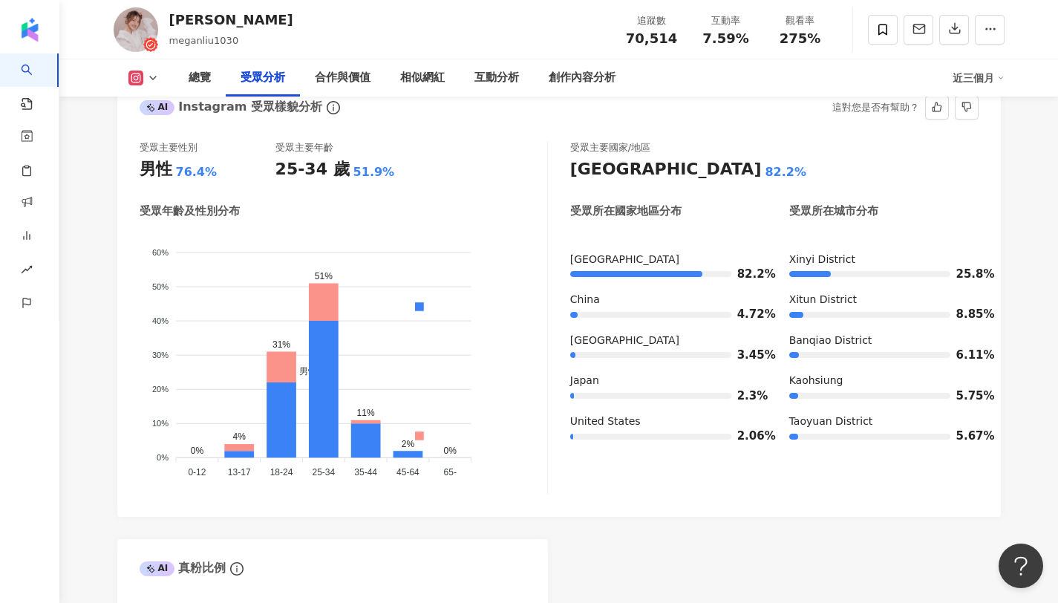
scroll to position [1331, 0]
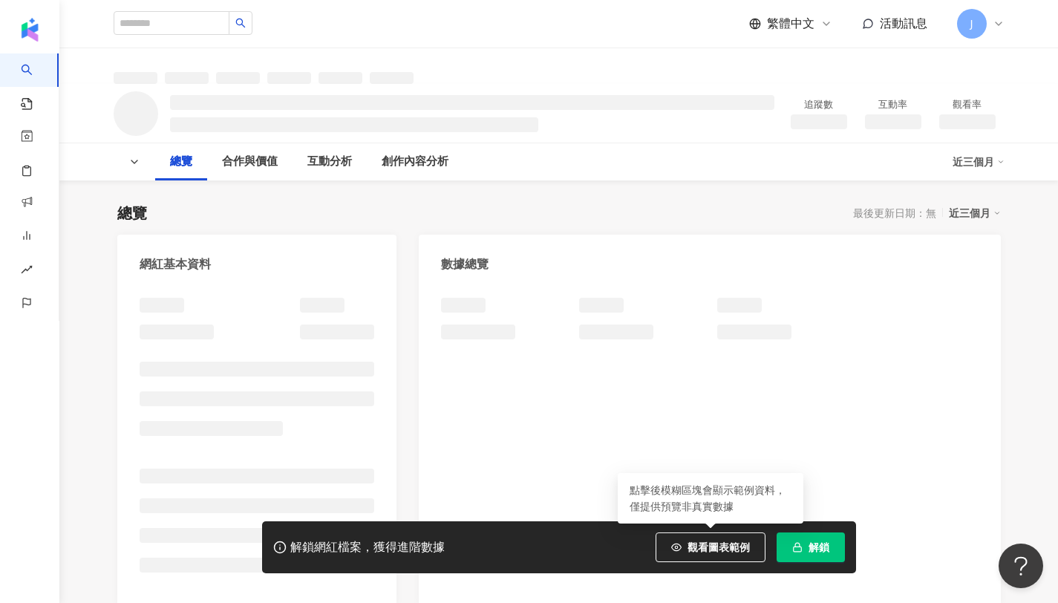
click at [808, 573] on div "解鎖網紅檔案，獲得進階數據 觀看圖表範例 點擊後模糊區塊會顯示範例資料，僅提供預覽非真實數據 解鎖" at bounding box center [559, 547] width 594 height 52
click at [815, 553] on button "解鎖" at bounding box center [811, 548] width 68 height 30
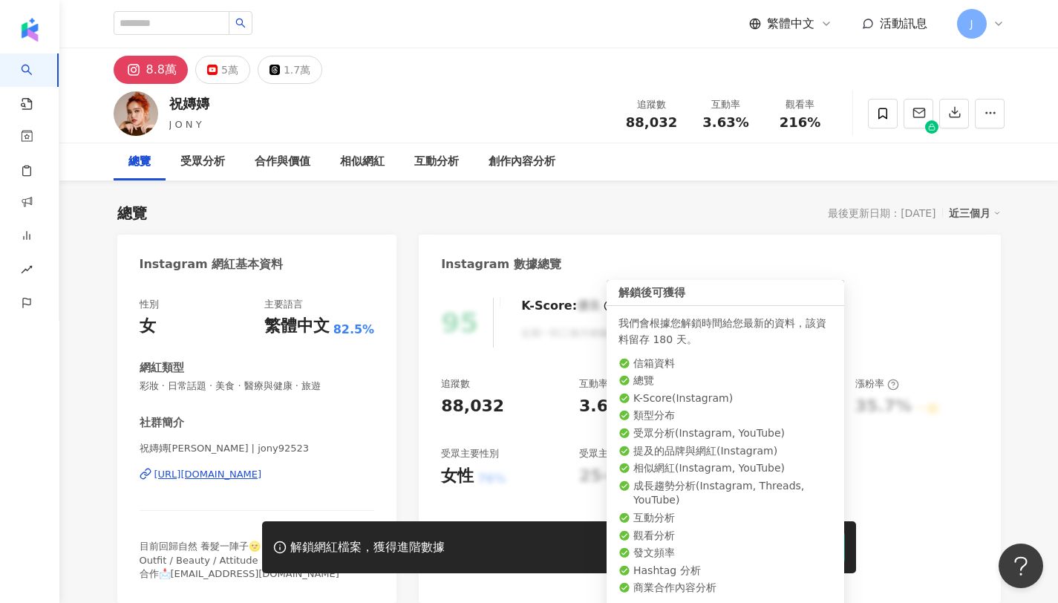
scroll to position [91, 0]
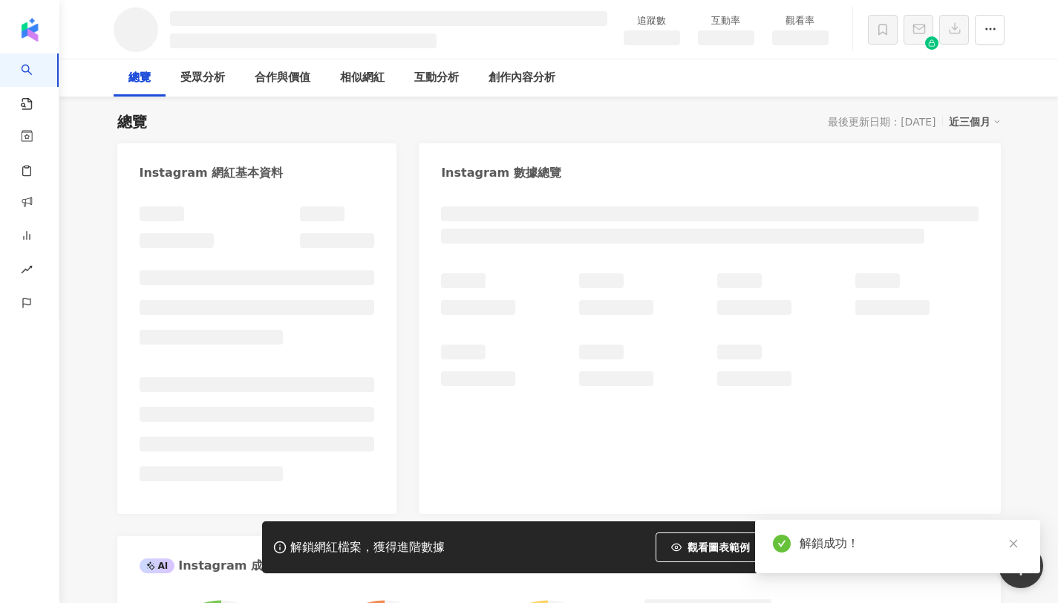
click at [1012, 544] on icon "close" at bounding box center [1014, 543] width 10 height 10
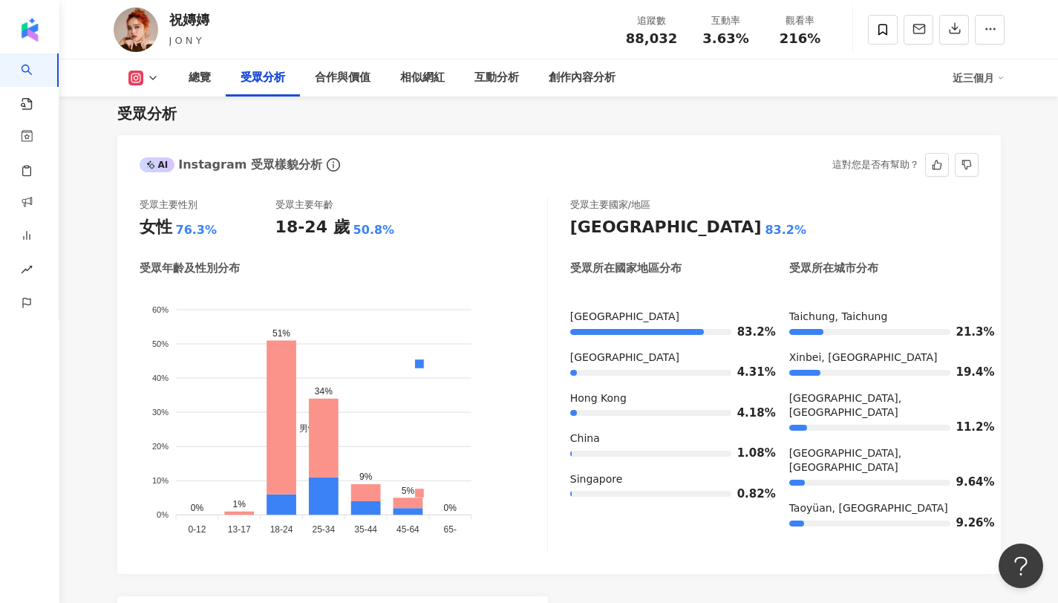
scroll to position [1246, 0]
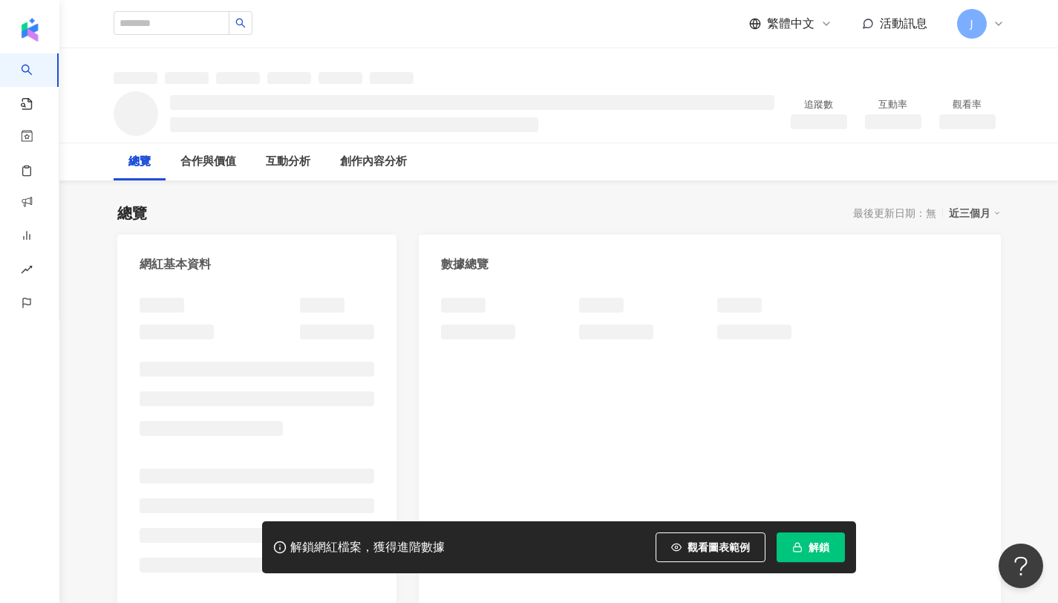
click at [807, 547] on button "解鎖" at bounding box center [811, 548] width 68 height 30
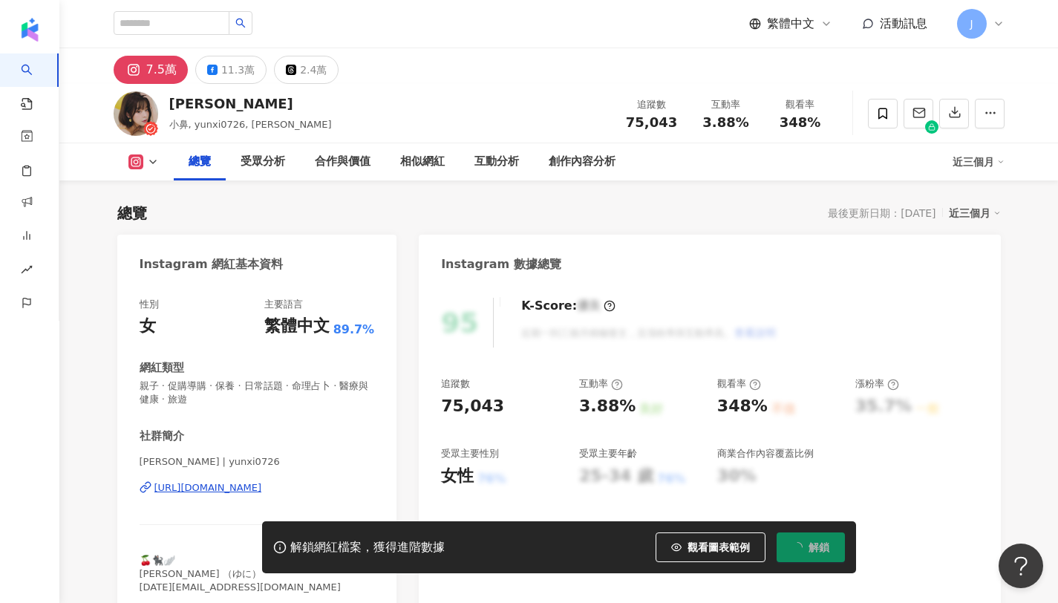
scroll to position [91, 0]
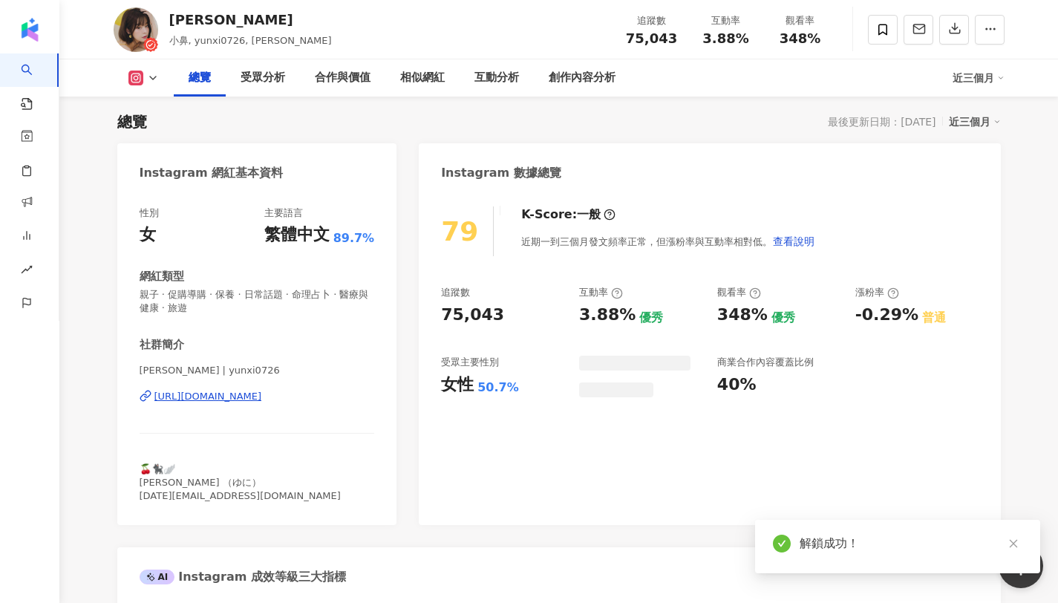
click at [1012, 541] on icon "close" at bounding box center [1014, 543] width 10 height 10
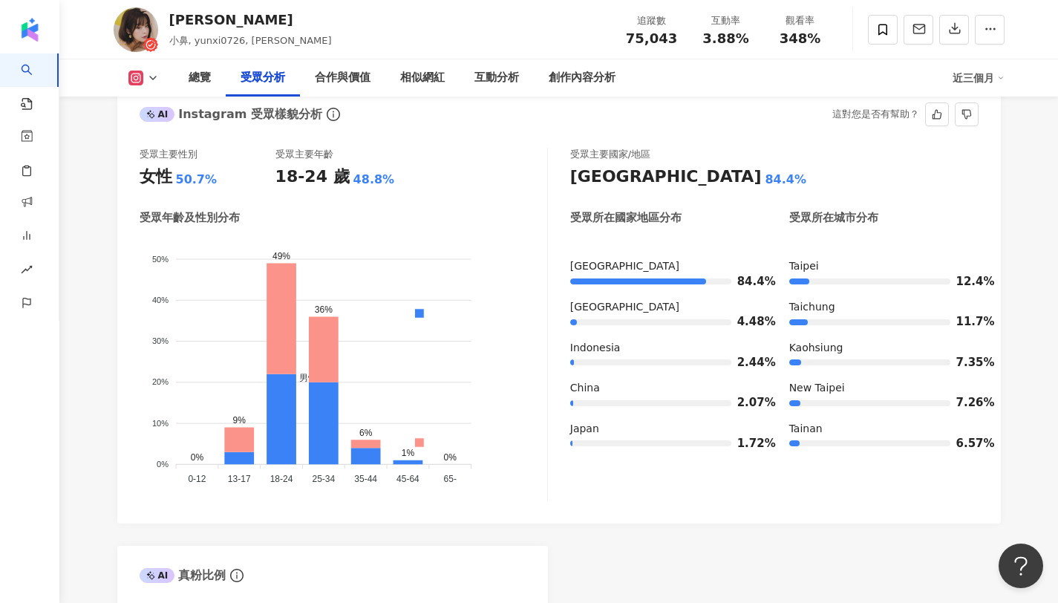
scroll to position [1371, 0]
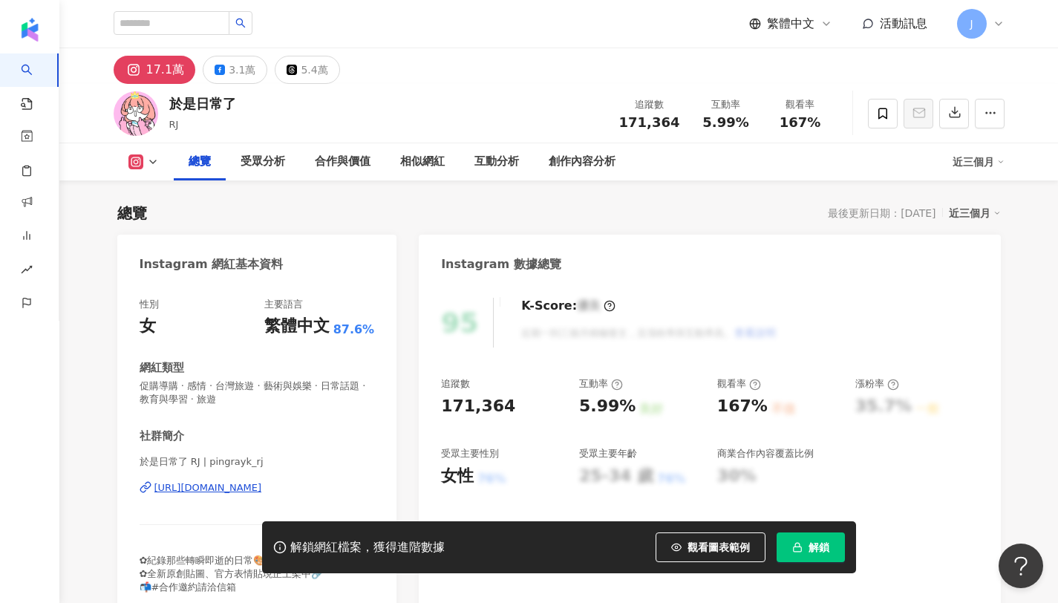
click at [810, 544] on span "解鎖" at bounding box center [819, 547] width 21 height 12
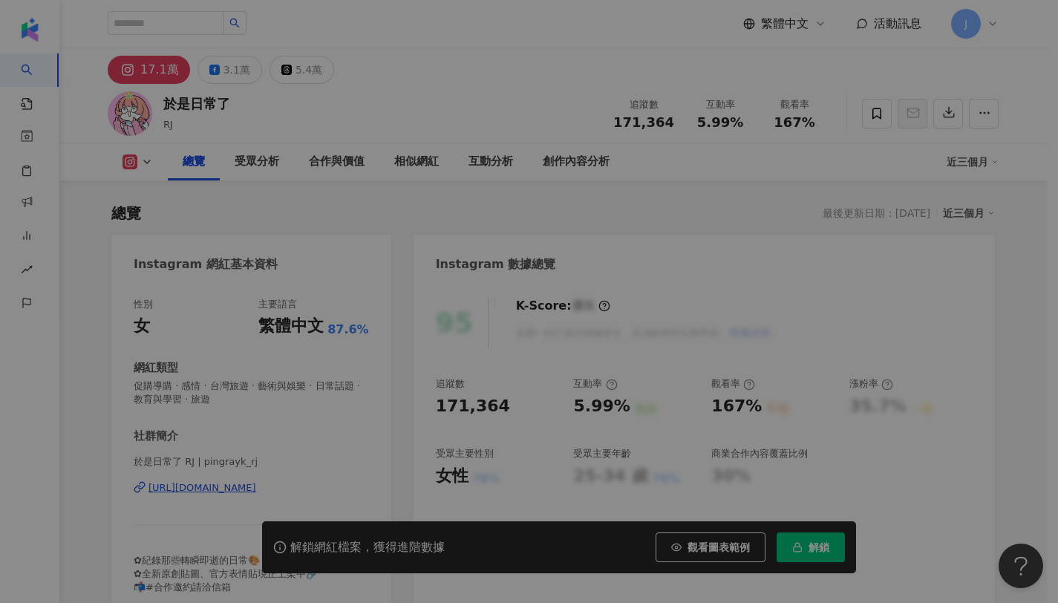
scroll to position [91, 0]
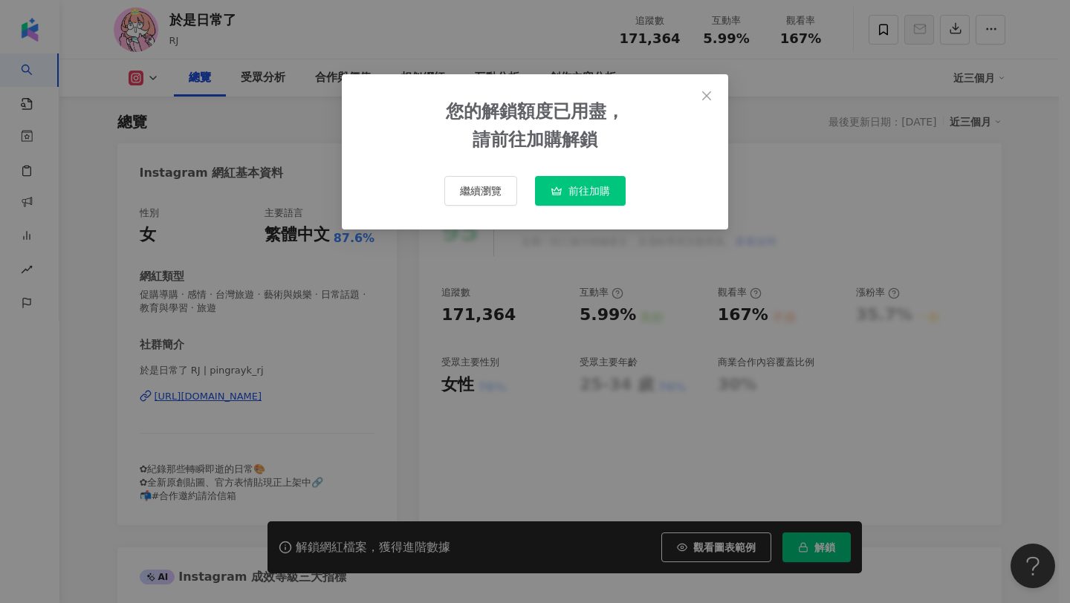
click at [485, 195] on span "繼續瀏覽" at bounding box center [481, 191] width 42 height 12
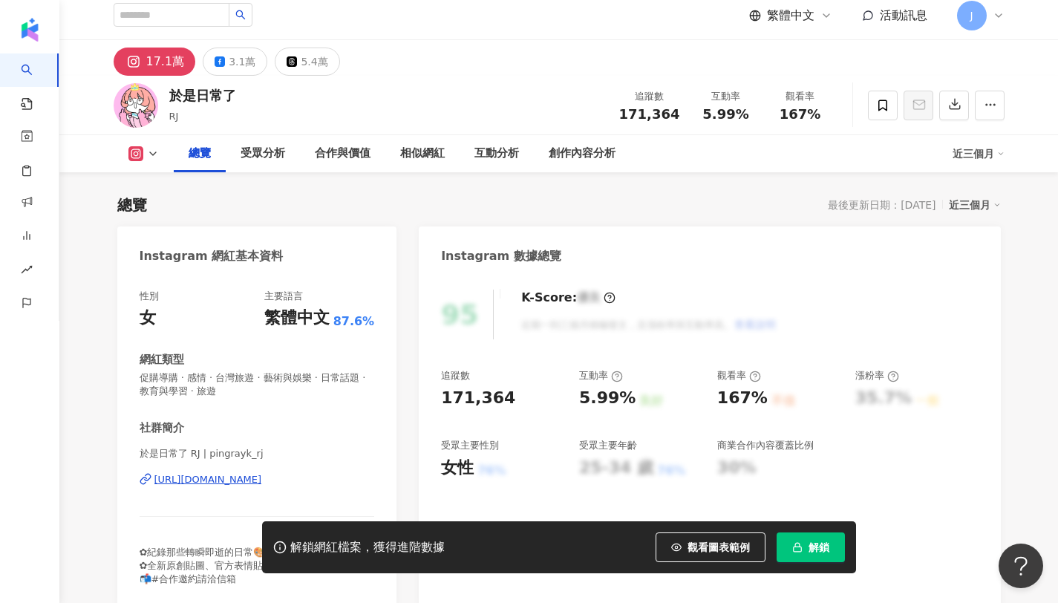
scroll to position [0, 0]
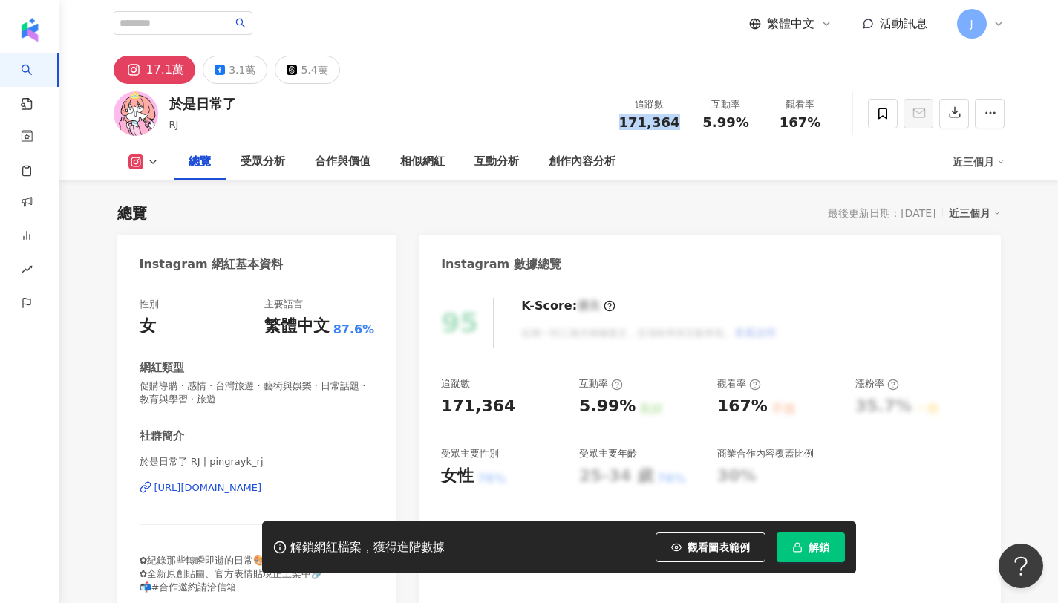
drag, startPoint x: 620, startPoint y: 124, endPoint x: 678, endPoint y: 126, distance: 58.0
click at [678, 126] on div "追蹤數 171,364" at bounding box center [650, 113] width 79 height 32
copy span "171,364"
copy span "5.99%"
drag, startPoint x: 705, startPoint y: 121, endPoint x: 753, endPoint y: 124, distance: 48.4
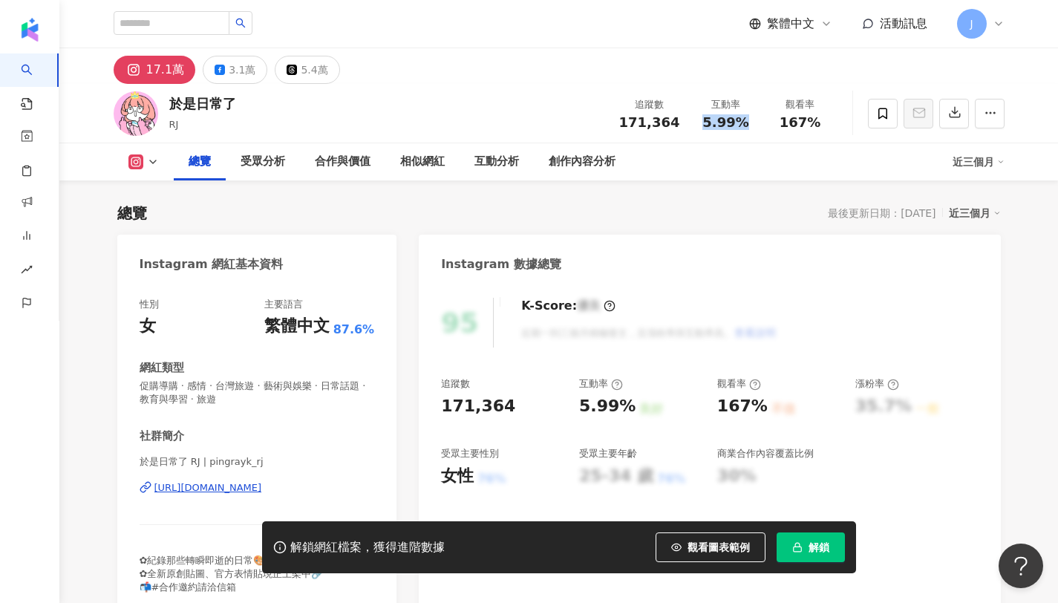
click at [753, 124] on div "5.99%" at bounding box center [726, 122] width 56 height 15
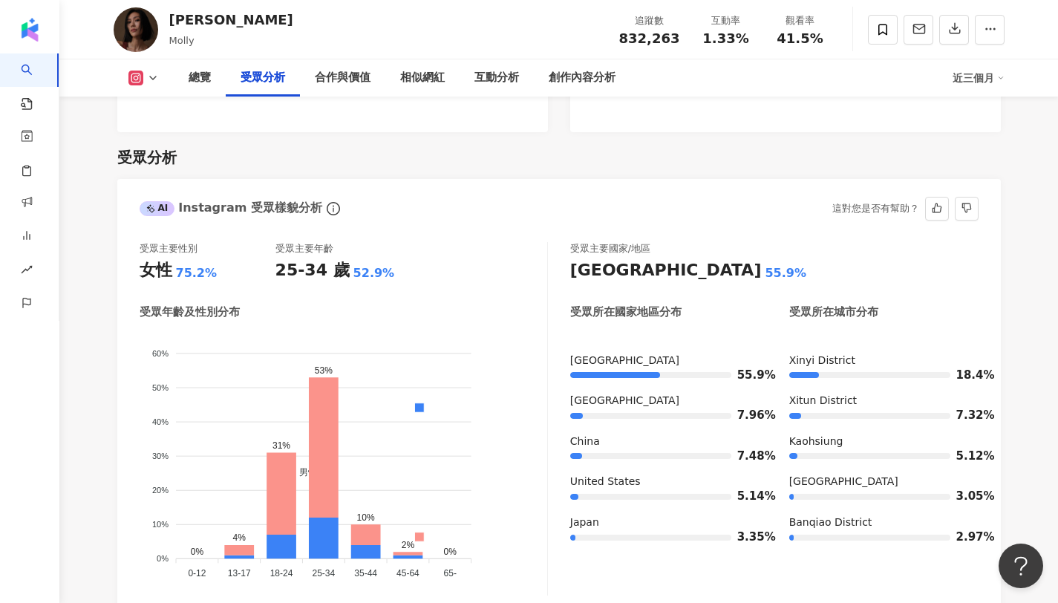
scroll to position [1292, 0]
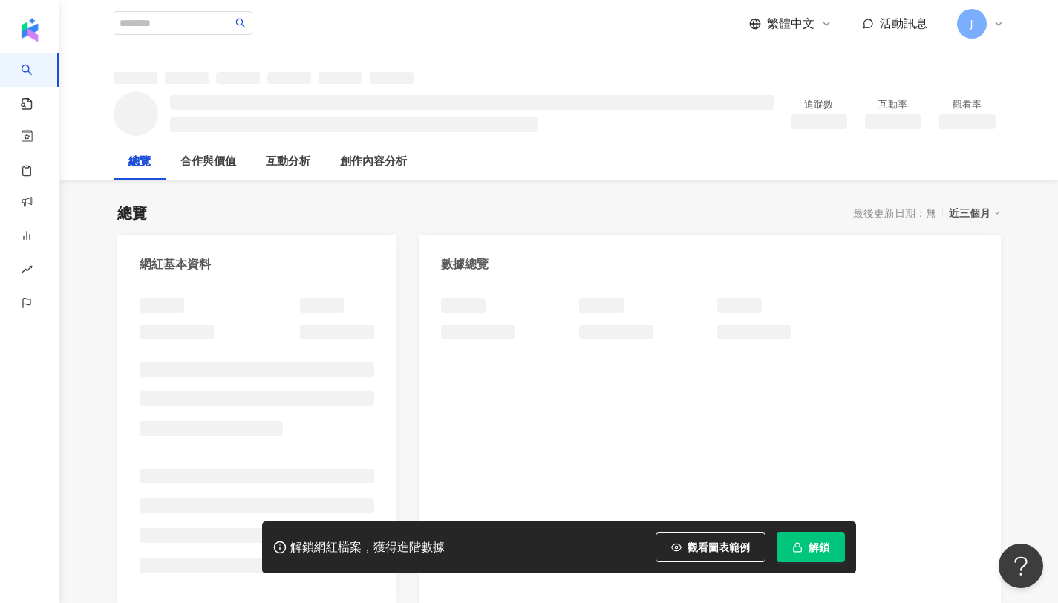
click at [805, 547] on button "解鎖" at bounding box center [811, 548] width 68 height 30
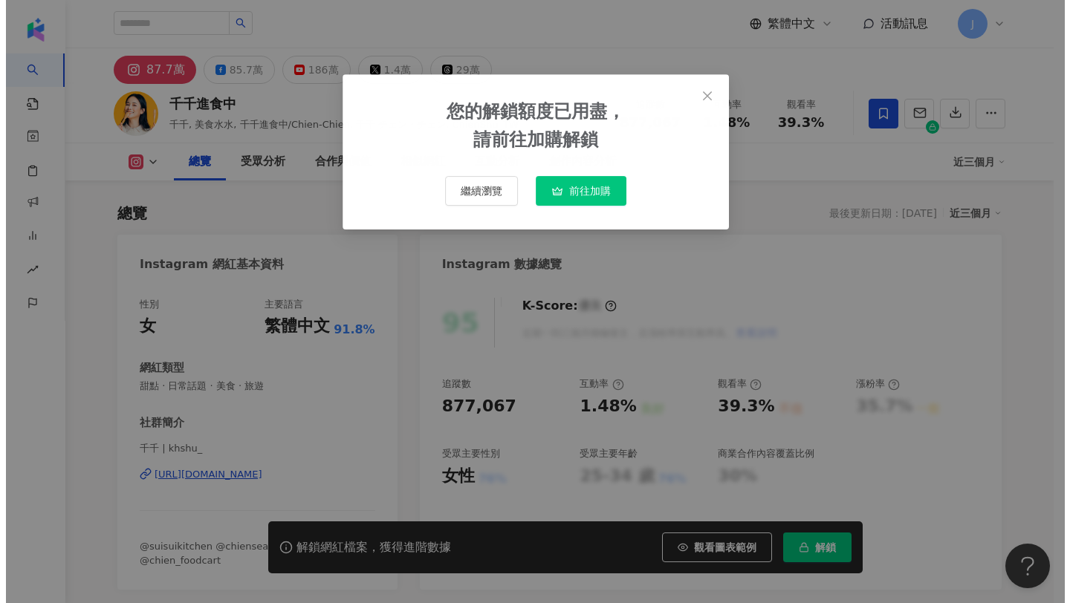
scroll to position [91, 0]
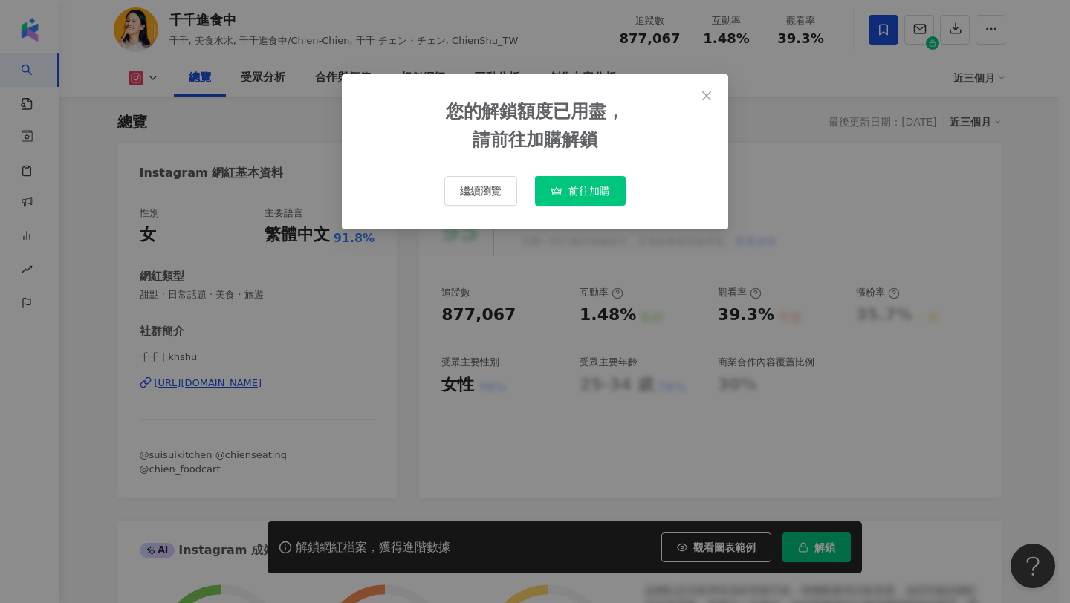
click at [586, 206] on div "前往加購" at bounding box center [580, 194] width 108 height 36
click at [589, 192] on span "前往加購" at bounding box center [589, 191] width 42 height 12
